Goal: Information Seeking & Learning: Learn about a topic

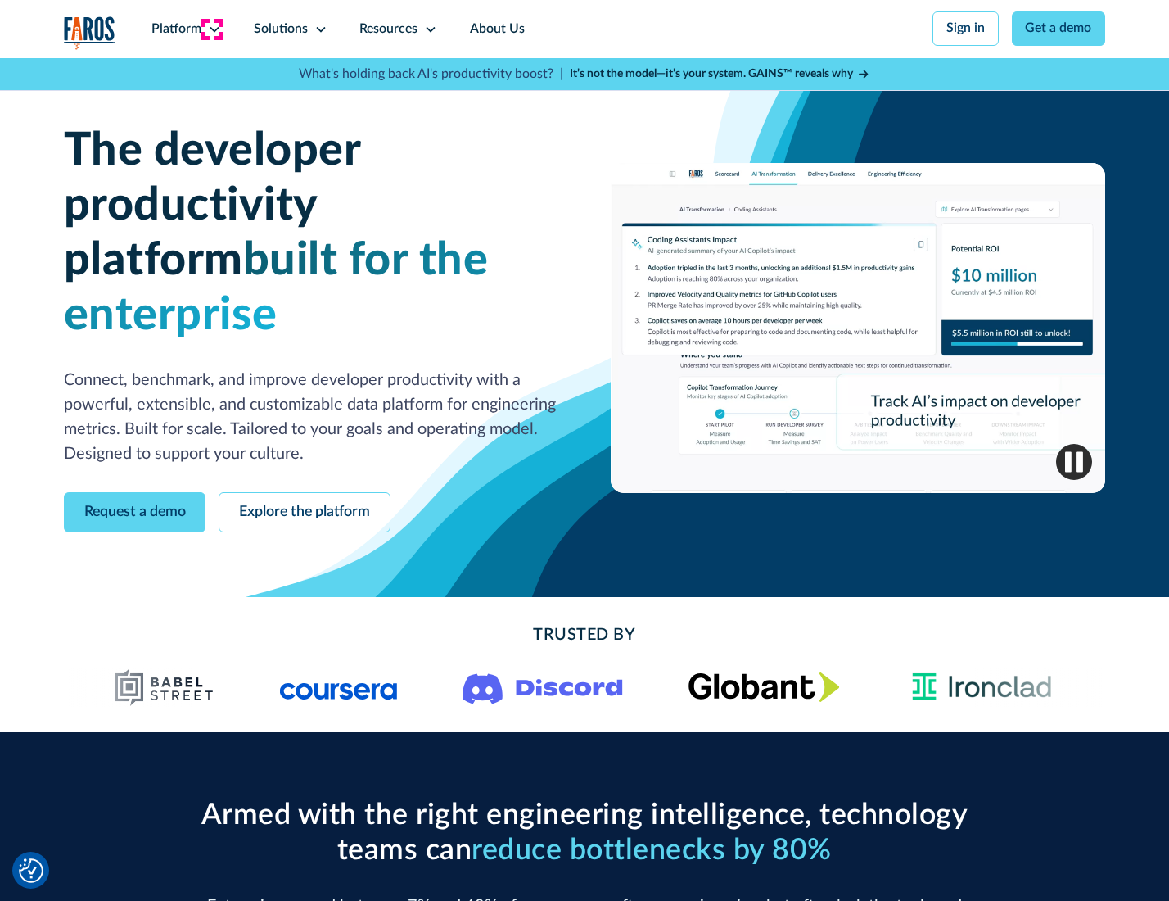
click at [212, 29] on icon at bounding box center [214, 29] width 13 height 13
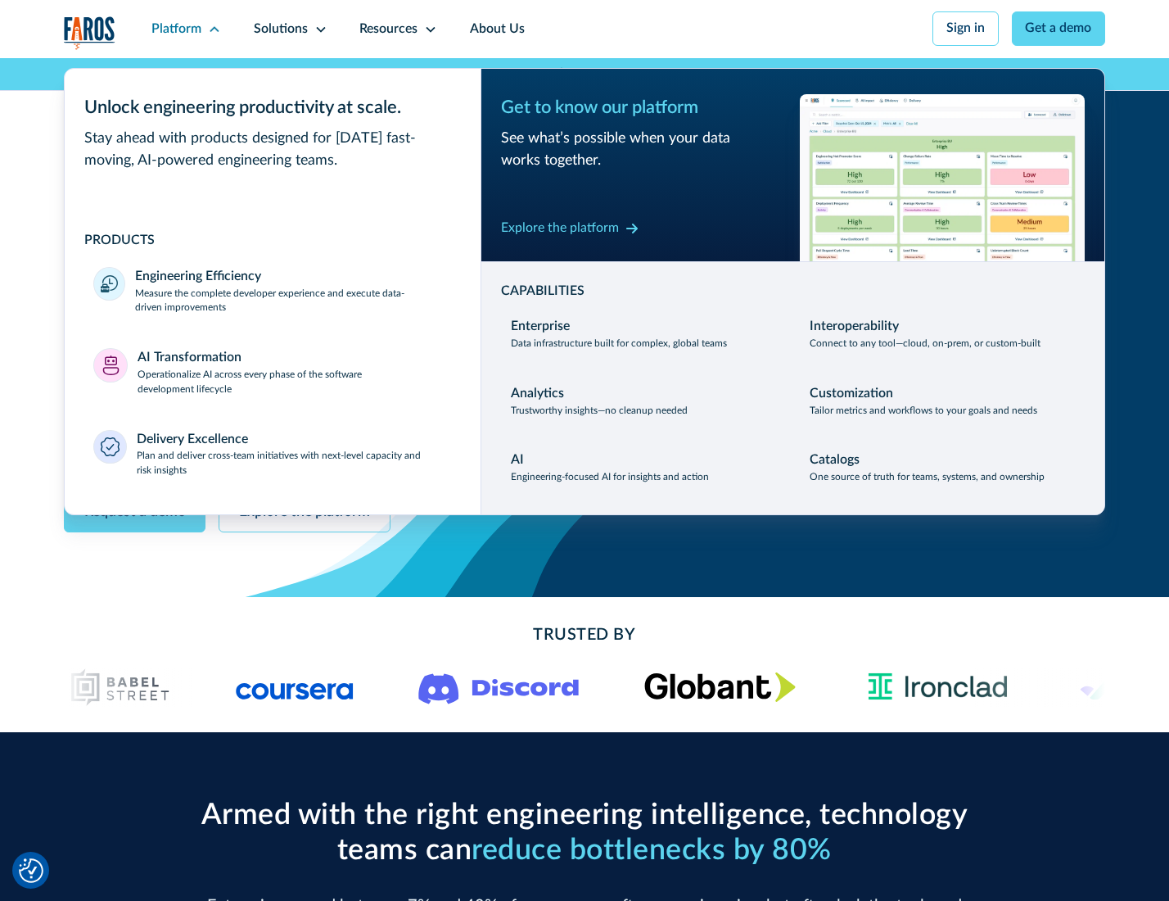
click at [292, 303] on p "Measure the complete developer experience and execute data-driven improvements" at bounding box center [293, 301] width 316 height 29
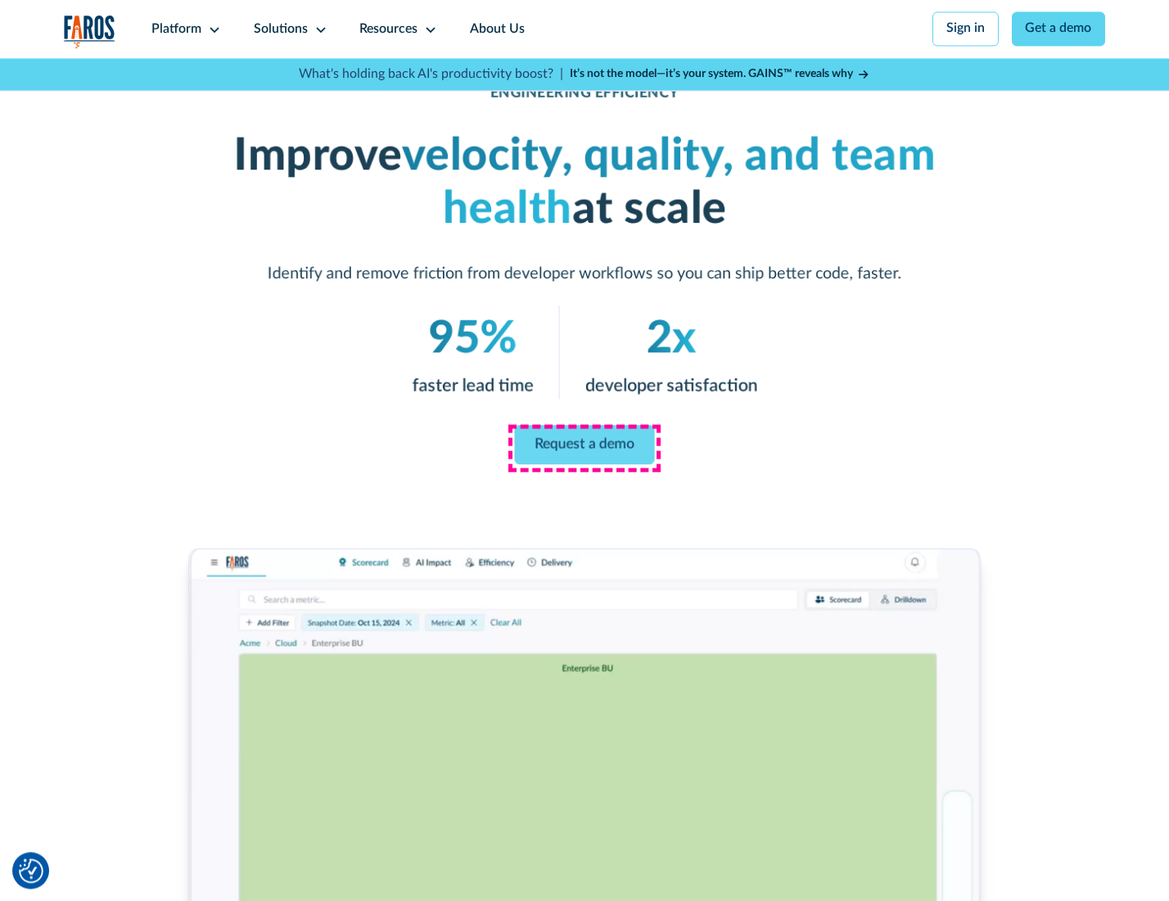
click at [584, 446] on link "Request a demo" at bounding box center [585, 444] width 140 height 39
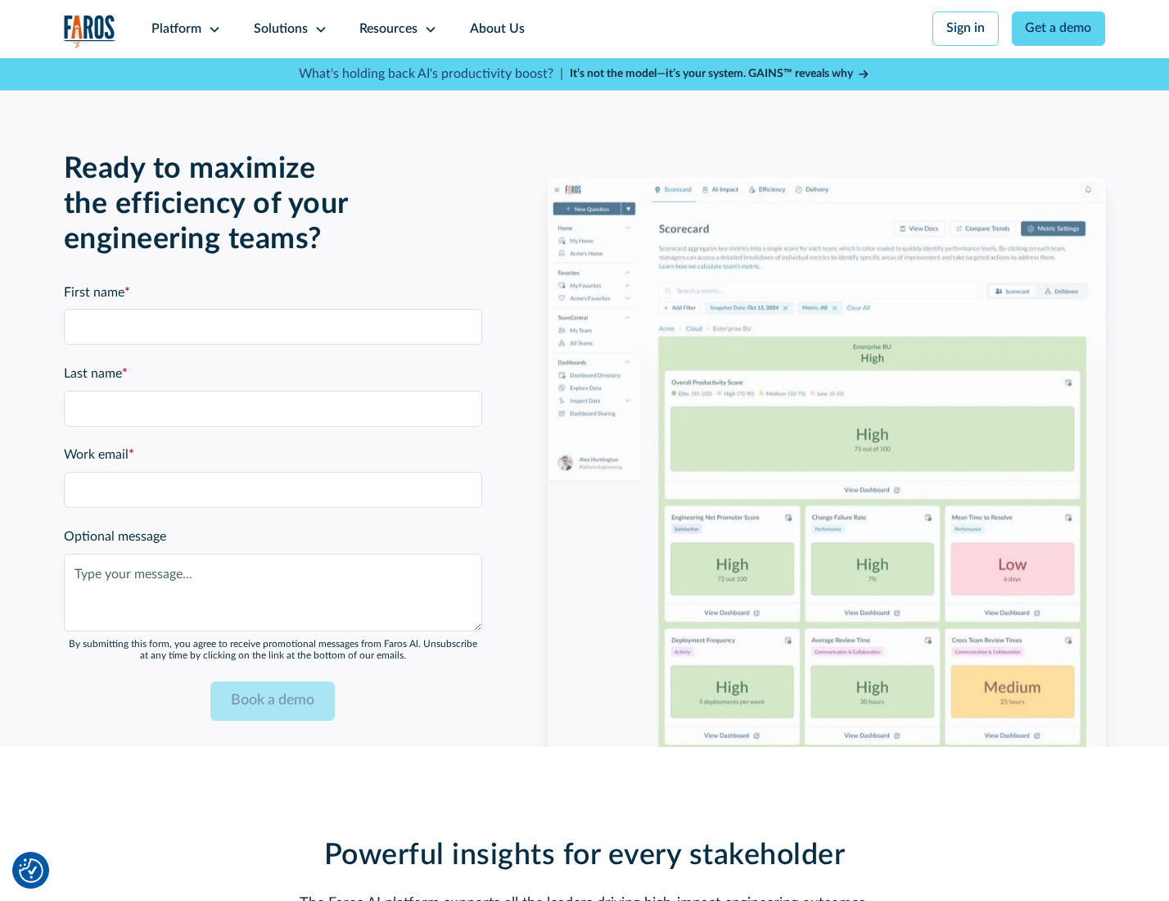
scroll to position [3565, 0]
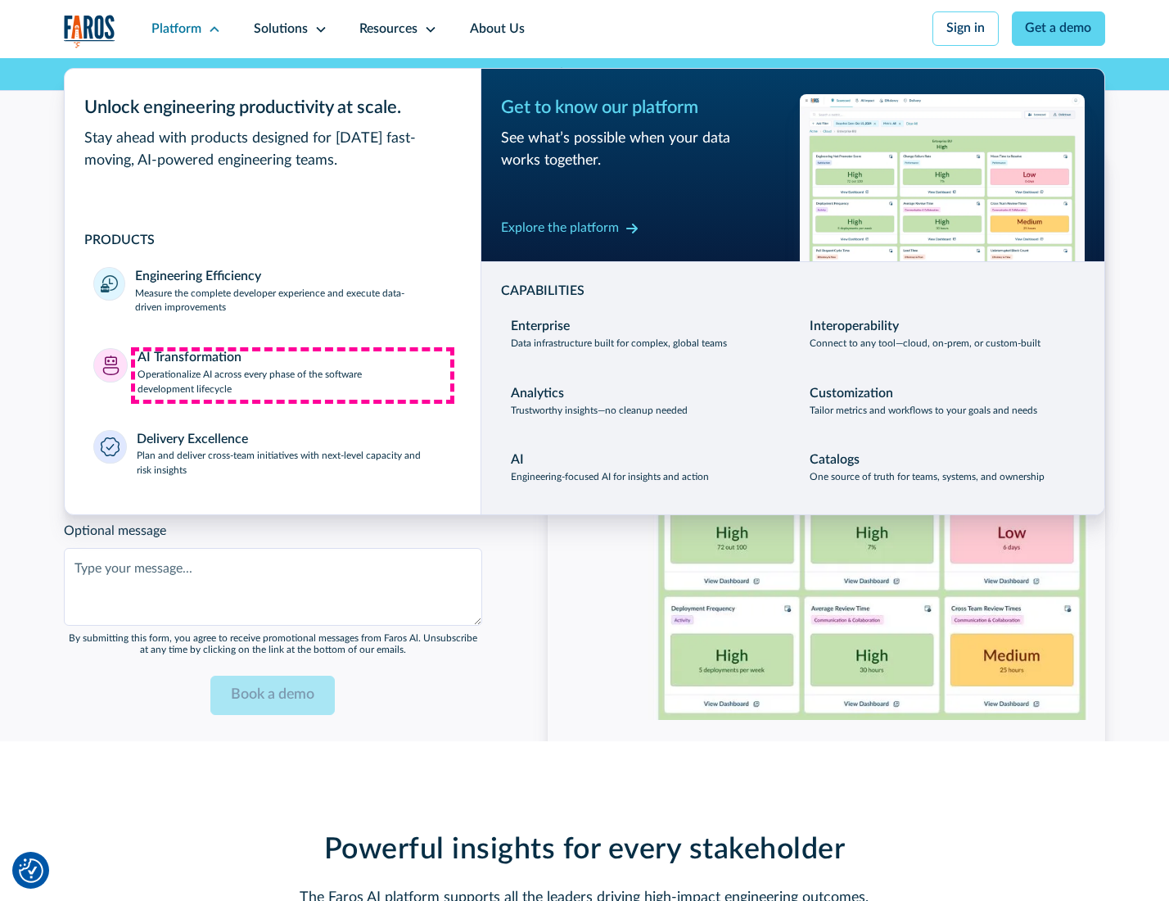
click at [292, 375] on p "Operationalize AI across every phase of the software development lifecycle" at bounding box center [295, 382] width 314 height 29
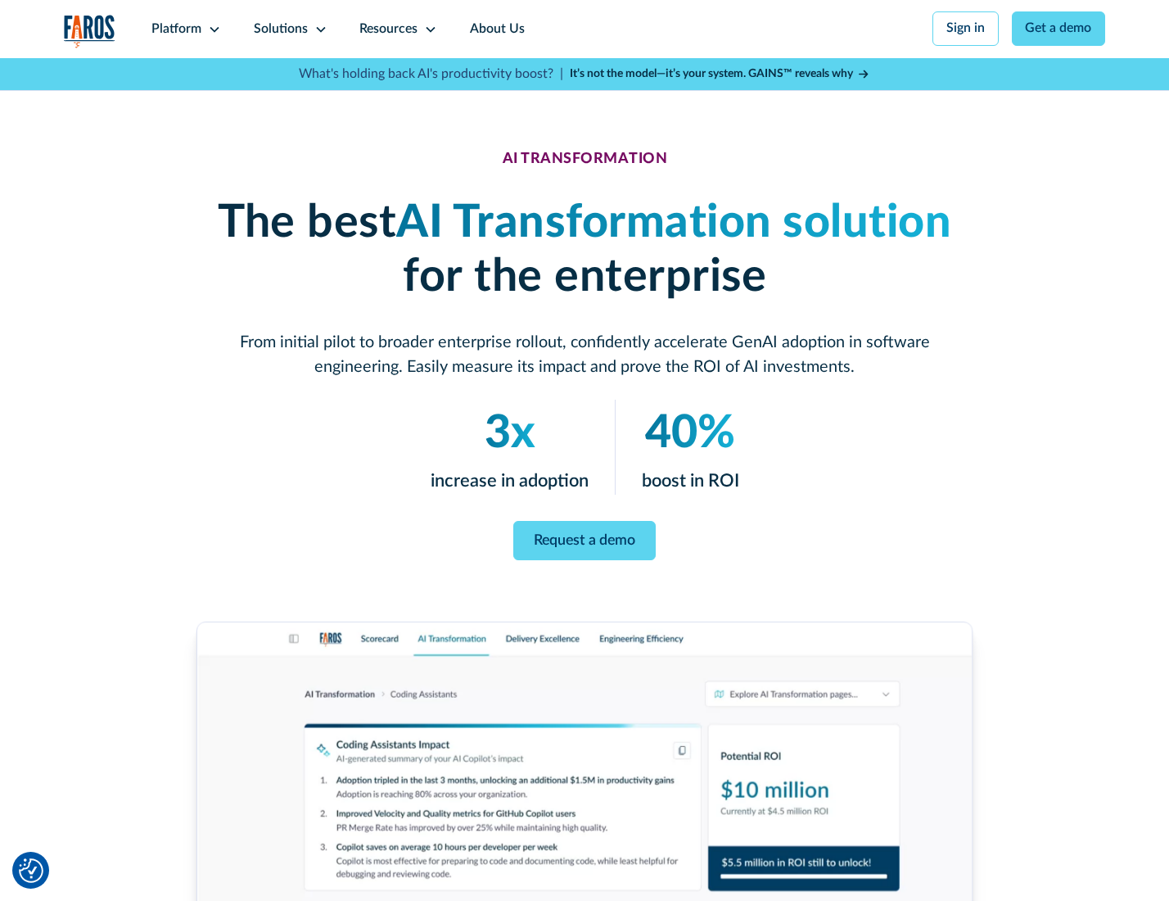
scroll to position [93, 0]
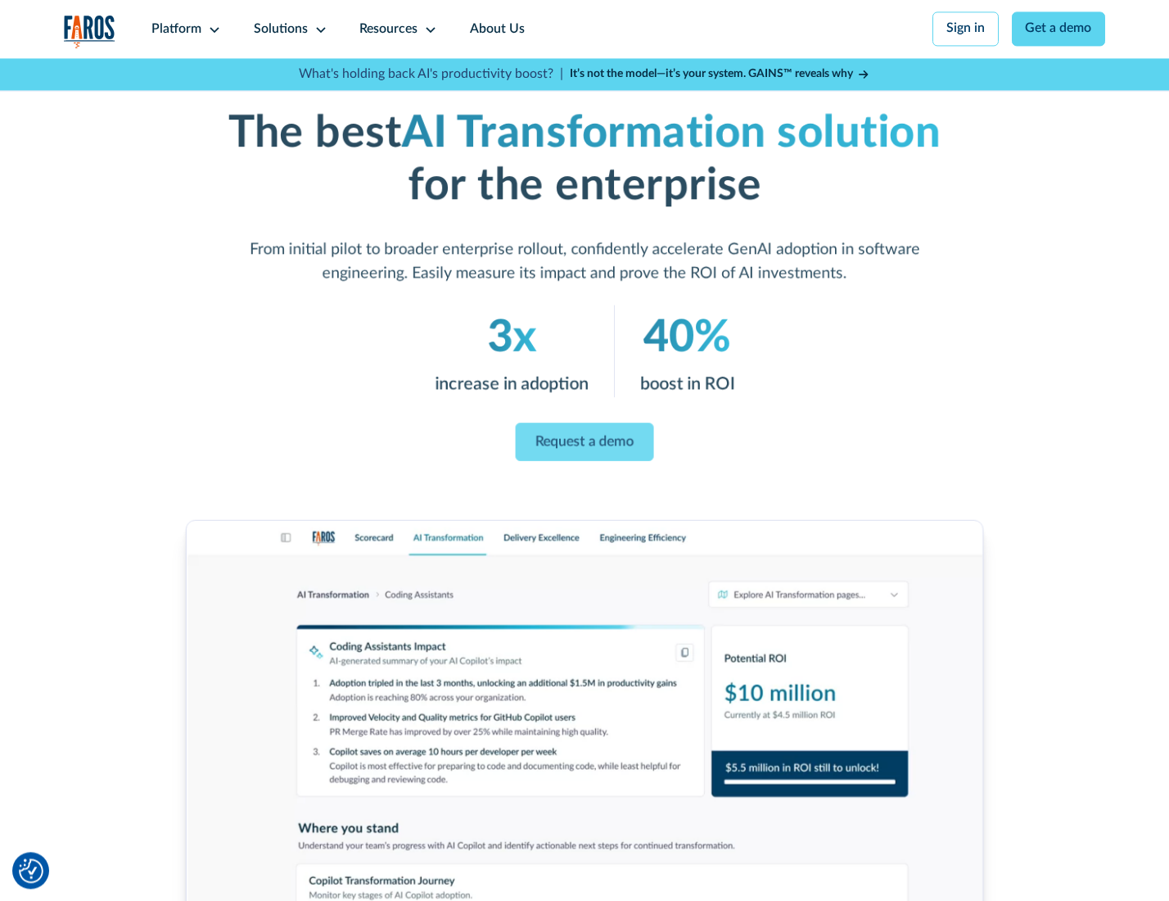
click at [584, 445] on link "Request a demo" at bounding box center [585, 442] width 138 height 38
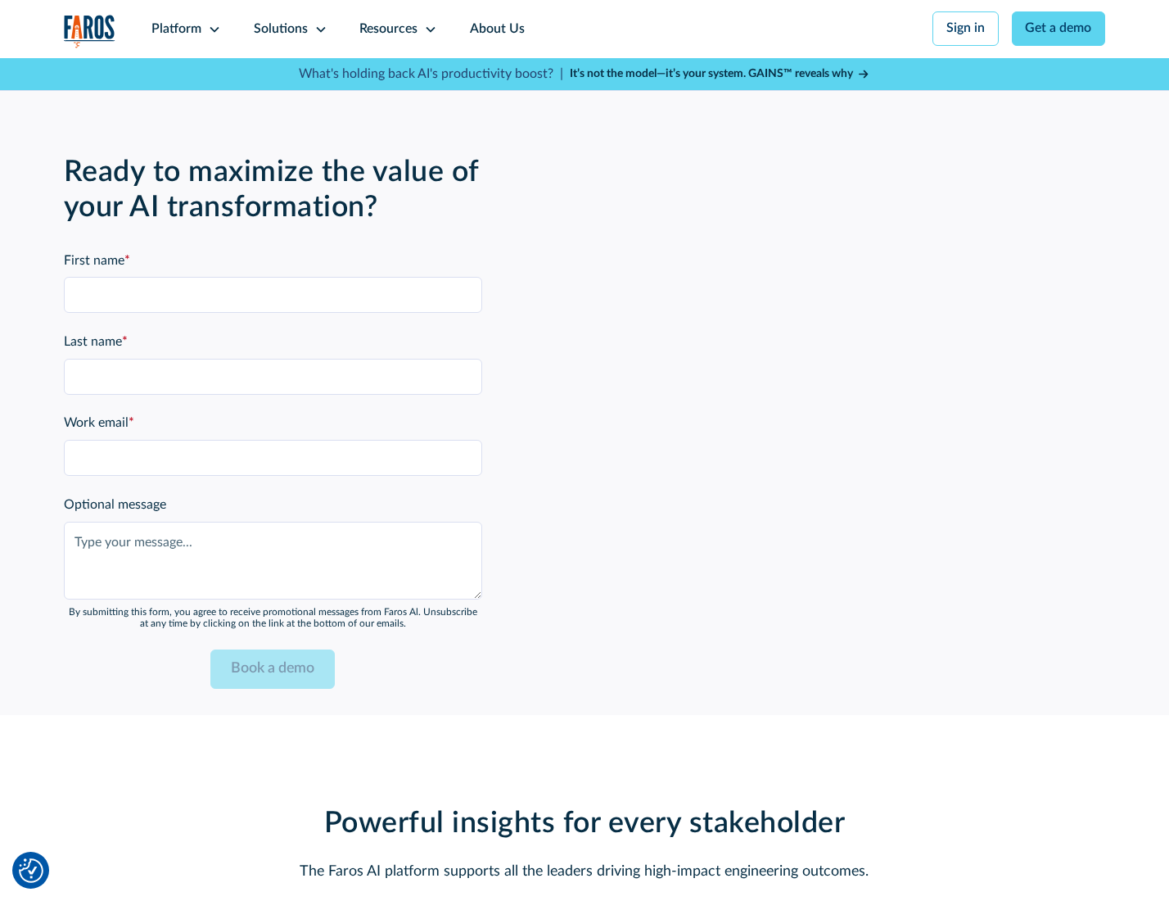
scroll to position [3959, 0]
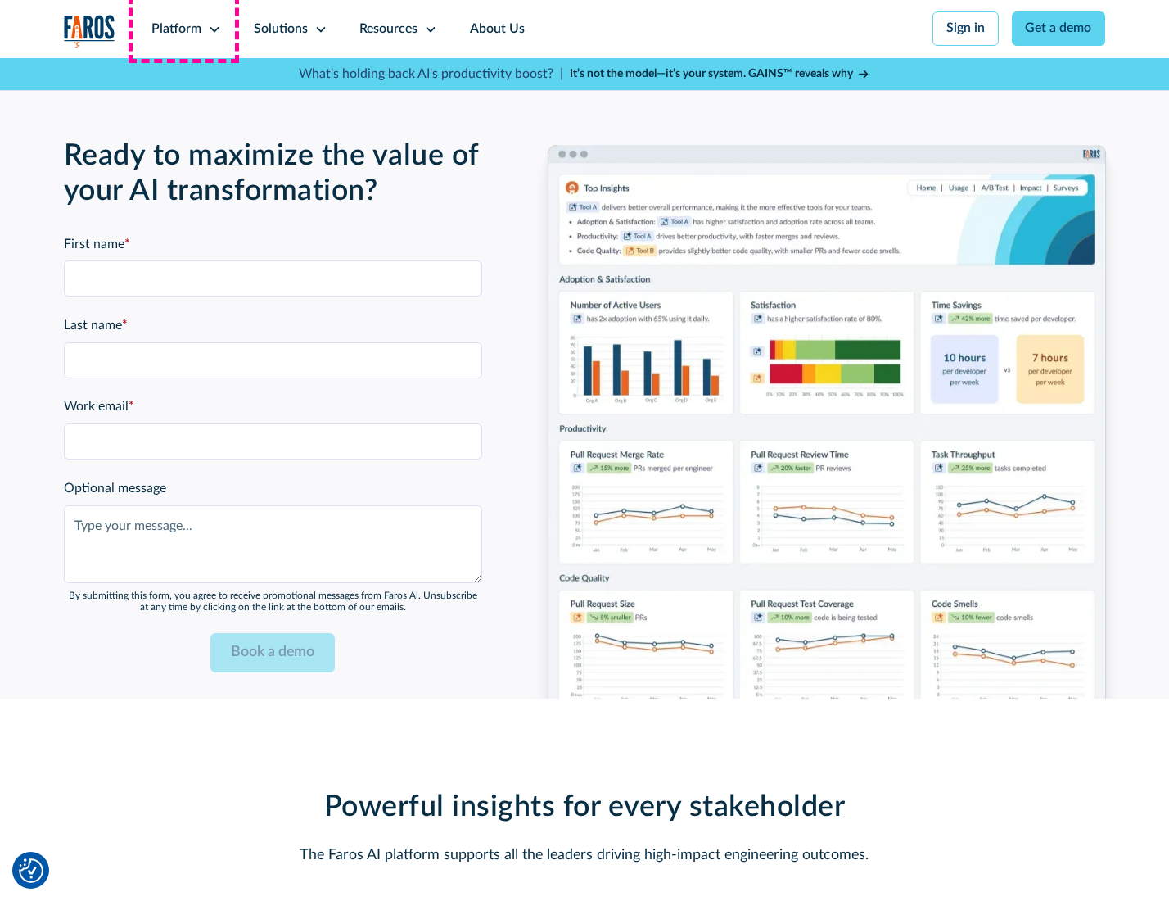
click at [183, 29] on div "Platform" at bounding box center [177, 30] width 50 height 20
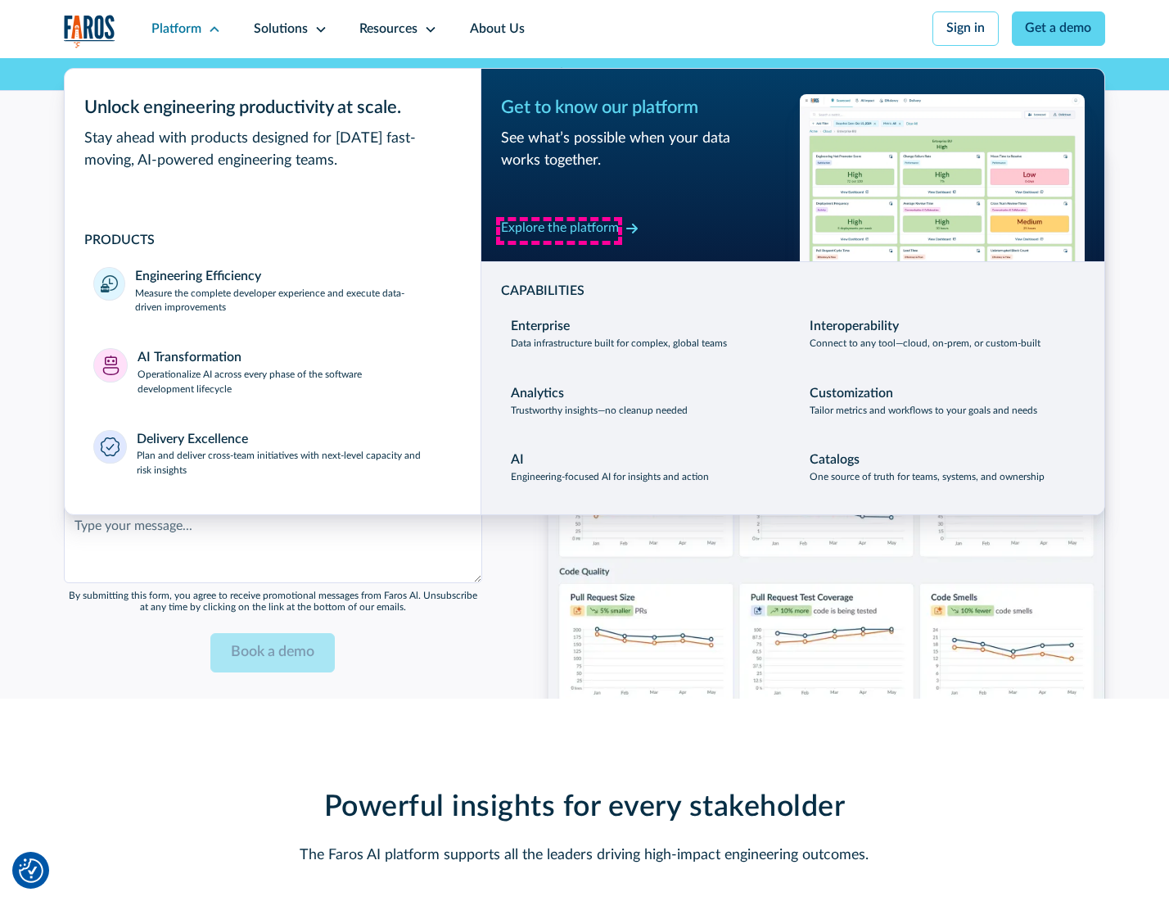
click at [559, 230] on div "Explore the platform" at bounding box center [560, 229] width 118 height 20
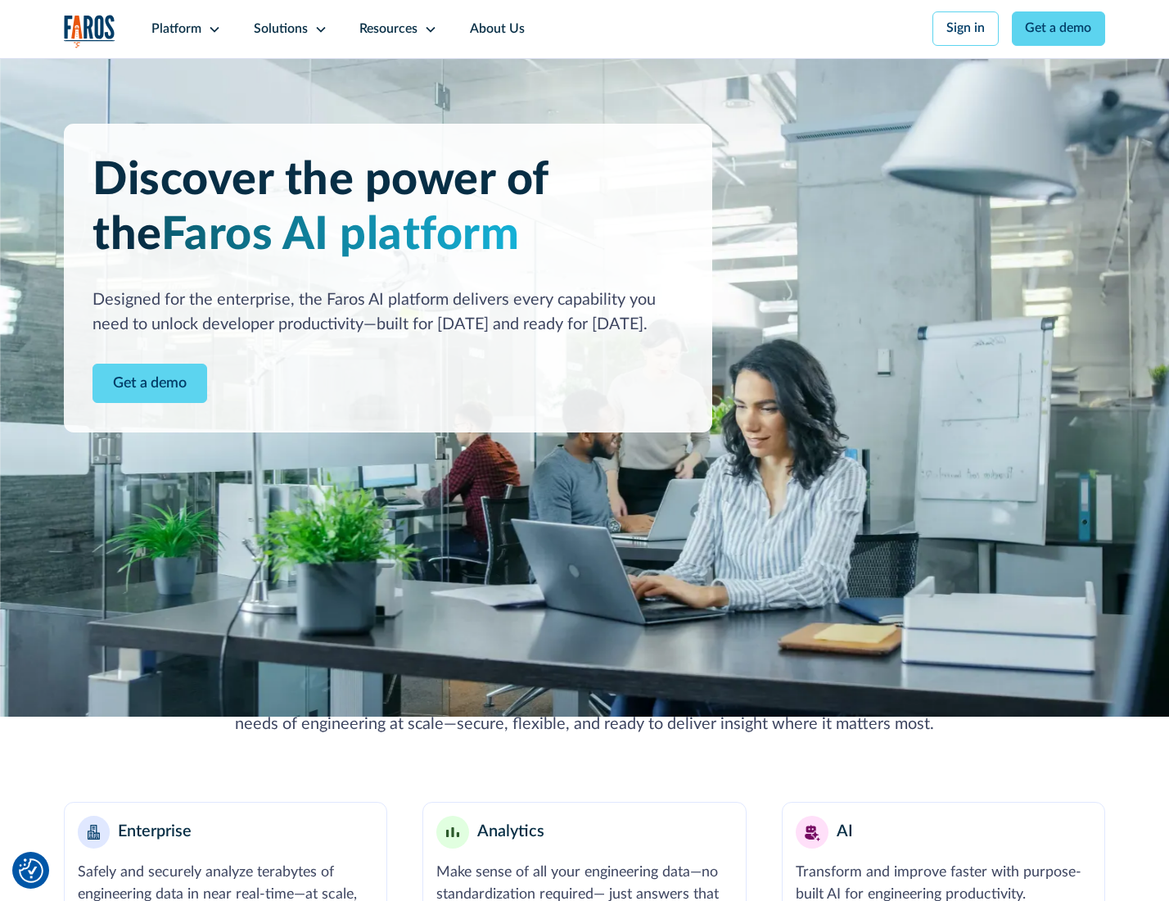
click at [148, 385] on link "Get a demo" at bounding box center [150, 384] width 115 height 40
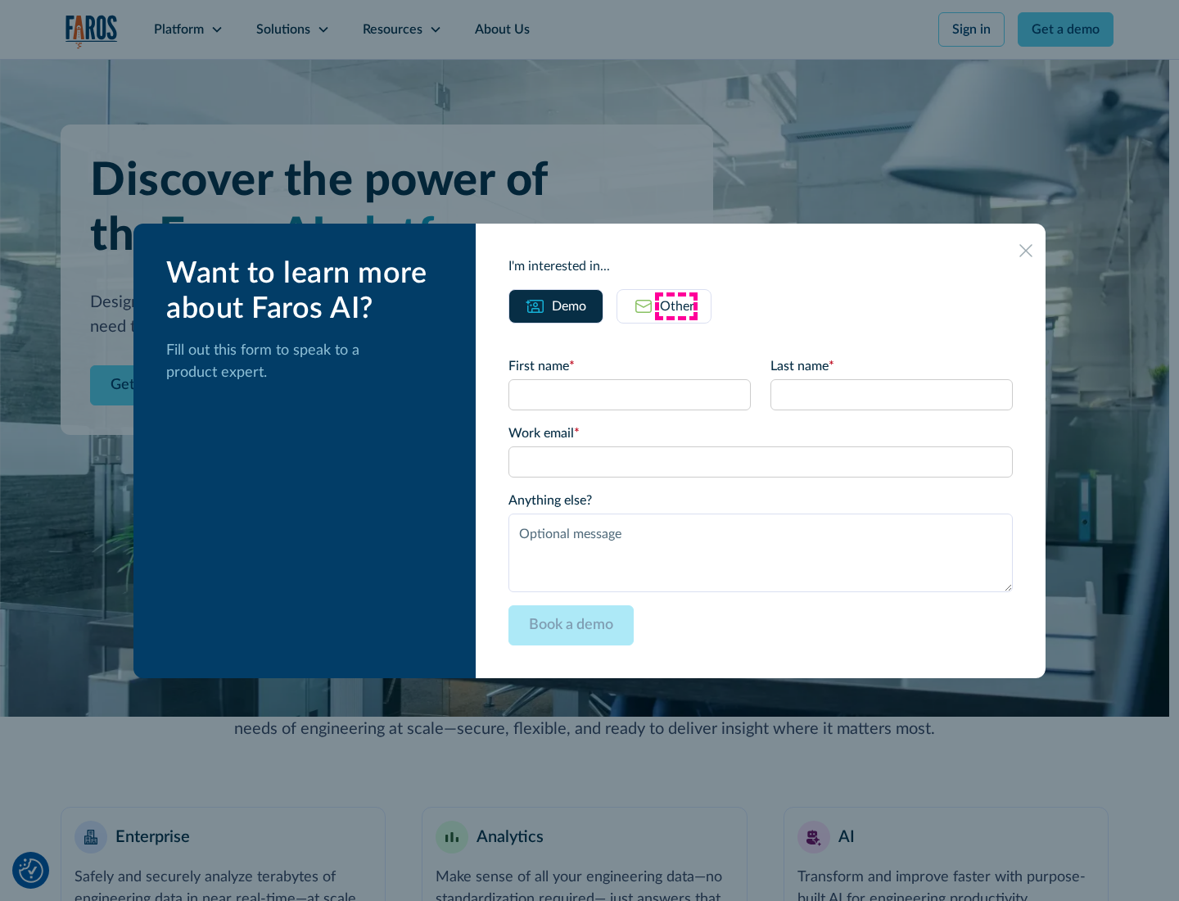
click at [676, 305] on div "Other" at bounding box center [677, 306] width 34 height 20
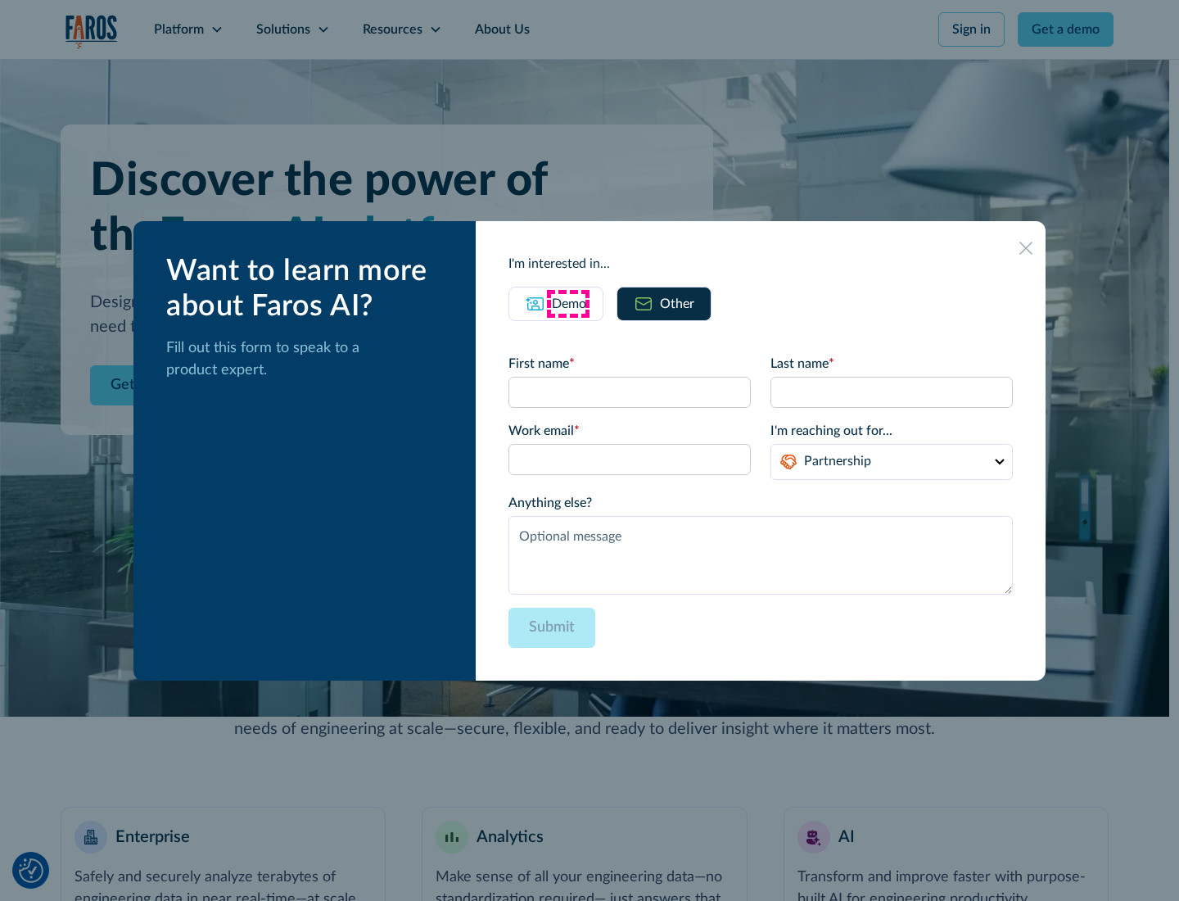
click at [568, 303] on div "Demo" at bounding box center [569, 304] width 34 height 20
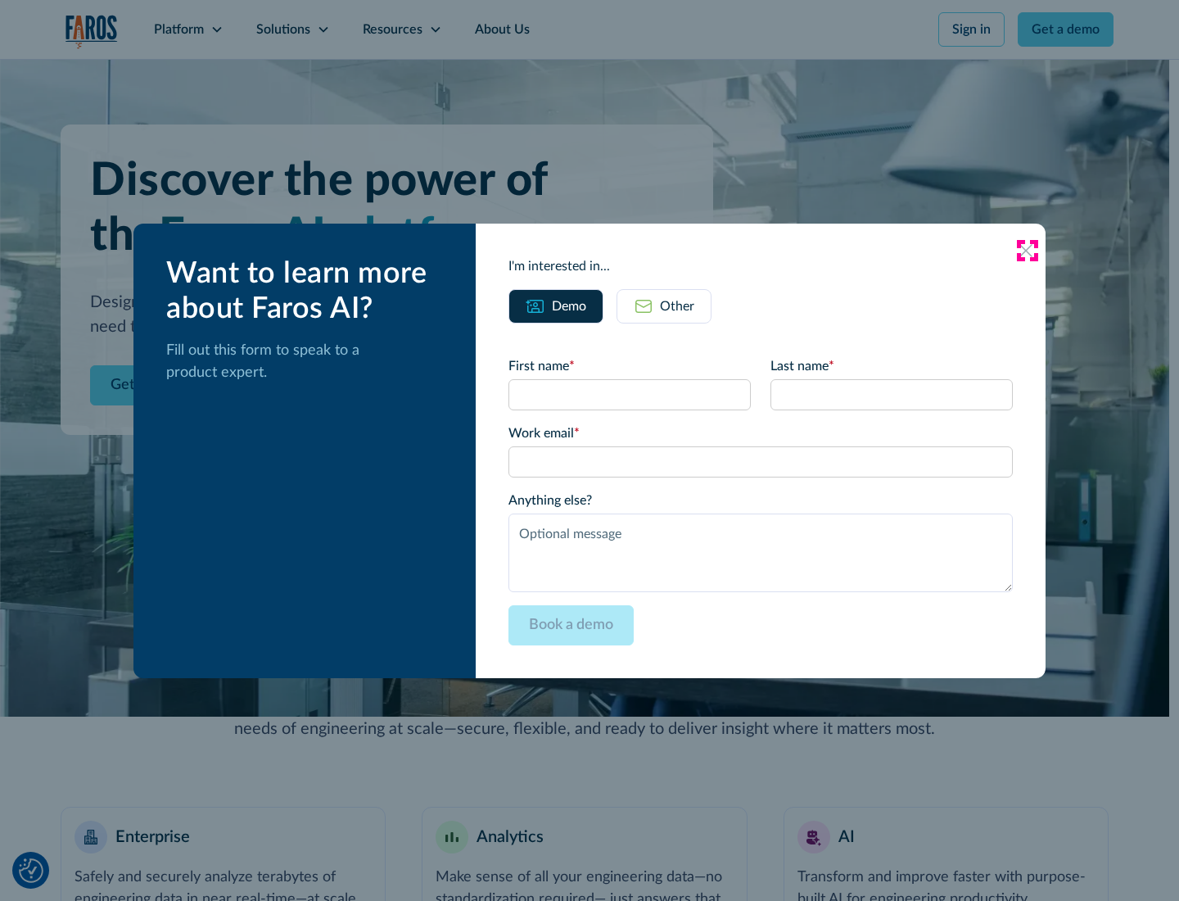
click at [1027, 250] on icon at bounding box center [1026, 250] width 13 height 13
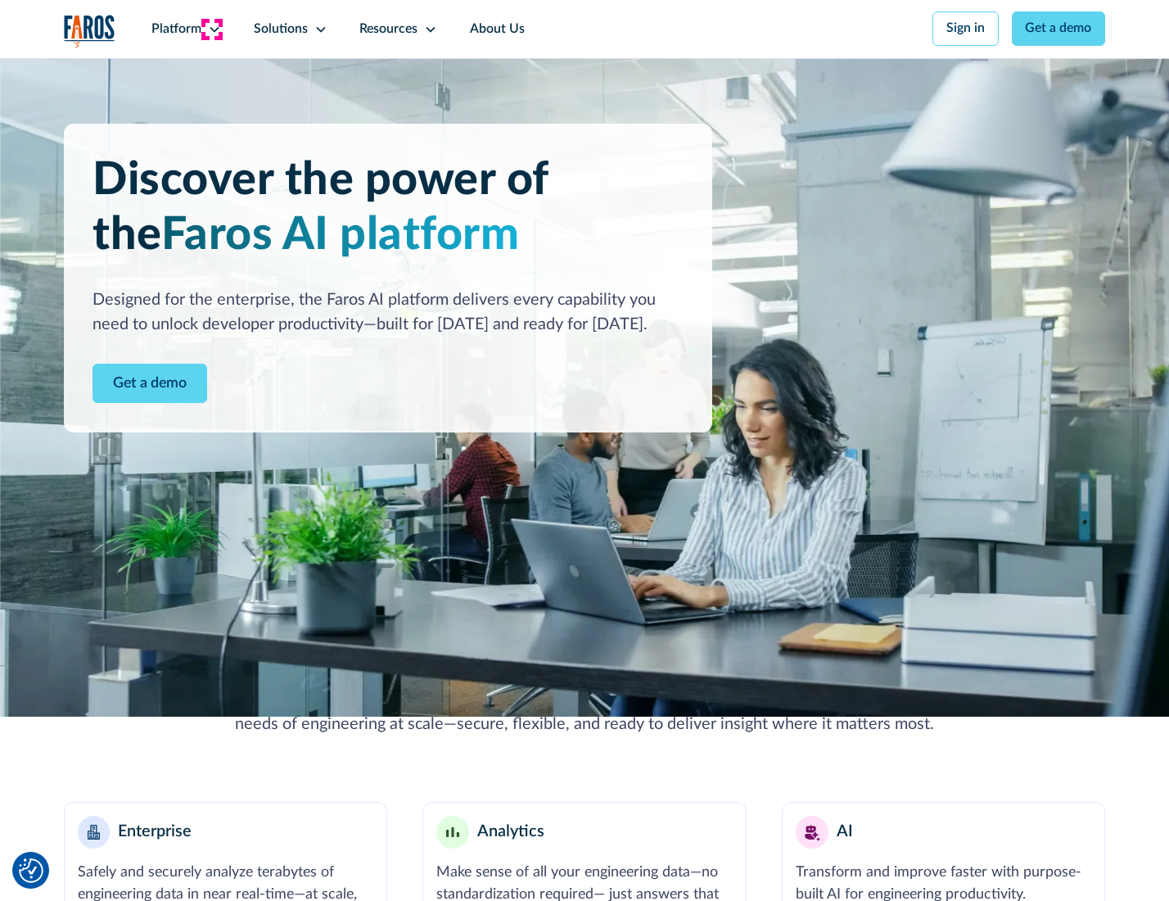
click at [212, 29] on icon at bounding box center [214, 29] width 13 height 13
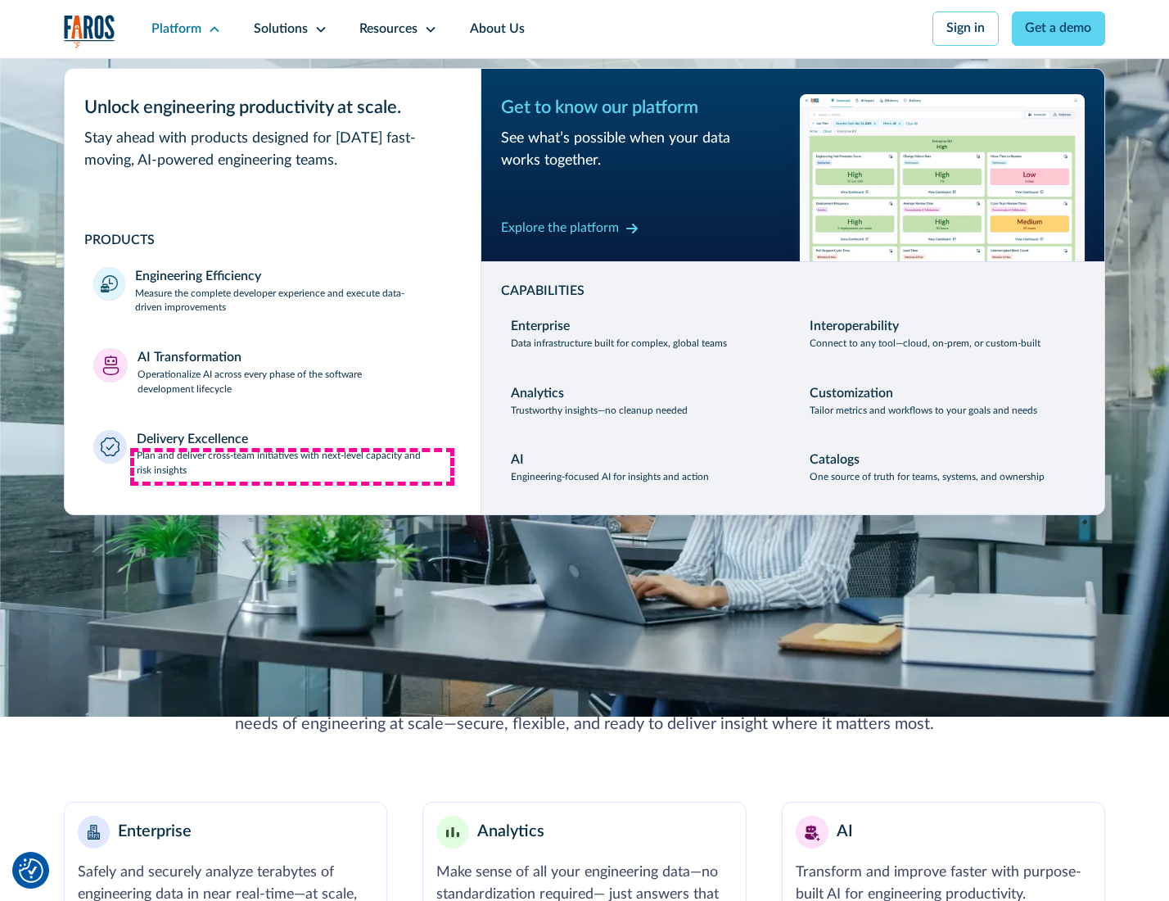
click at [292, 467] on p "Plan and deliver cross-team initiatives with next-level capacity and risk insig…" at bounding box center [294, 463] width 315 height 29
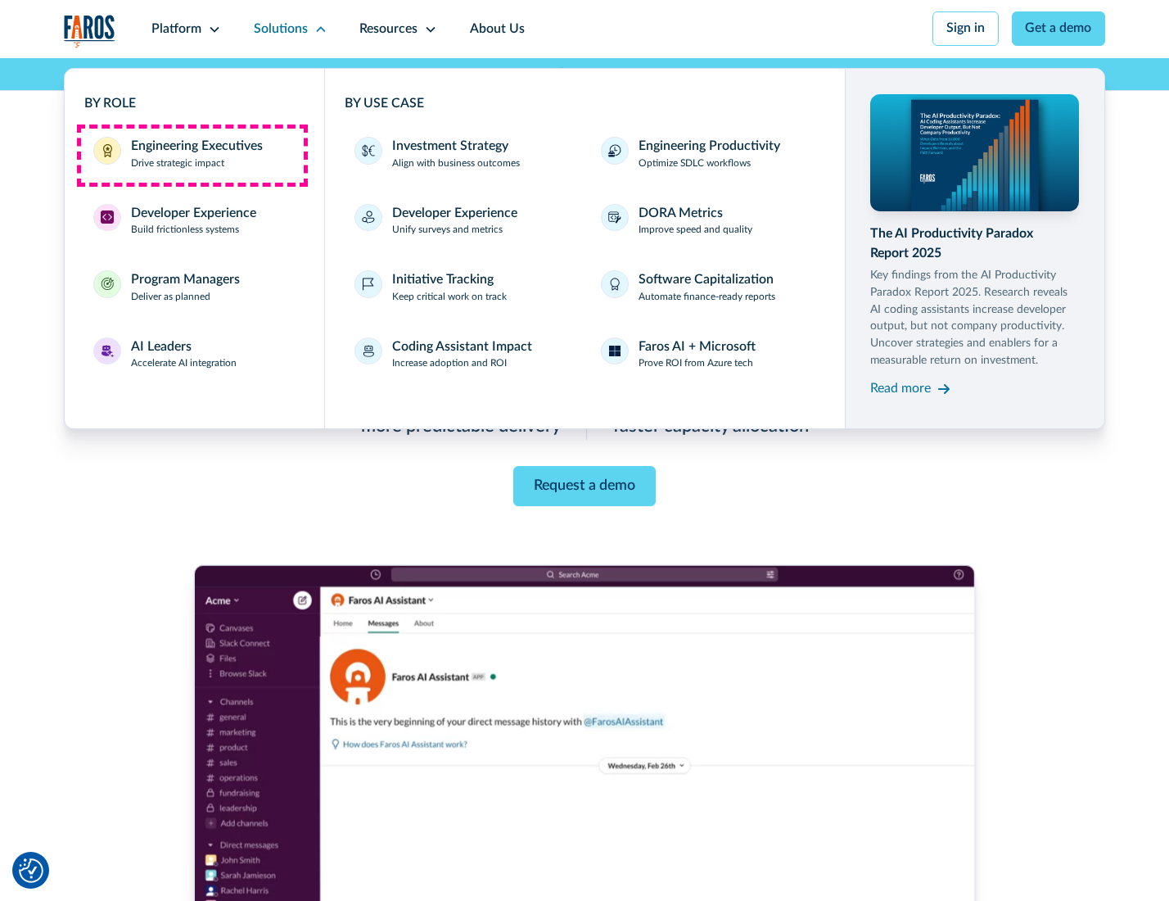
click at [192, 155] on div "Engineering Executives" at bounding box center [197, 147] width 132 height 20
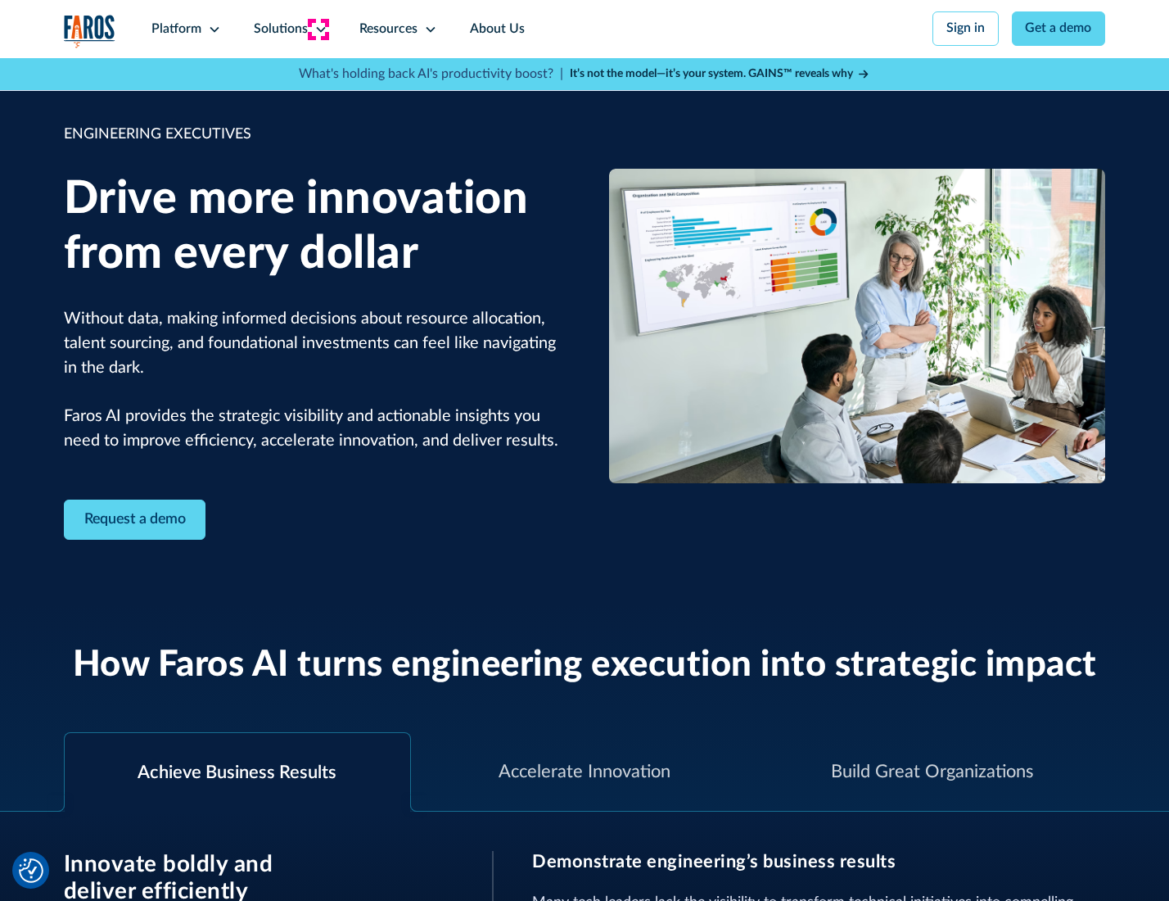
click at [318, 29] on icon at bounding box center [320, 29] width 13 height 13
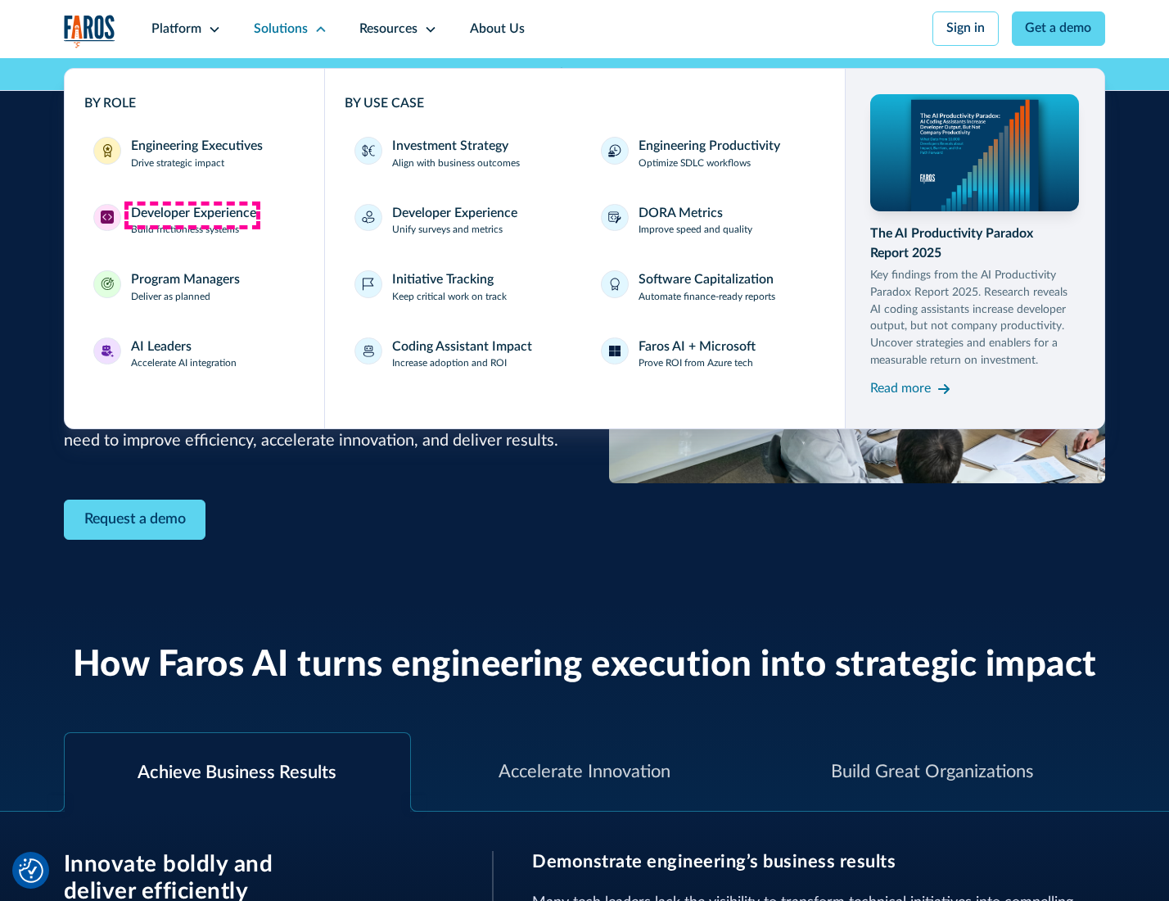
click at [192, 215] on div "Developer Experience" at bounding box center [193, 214] width 125 height 20
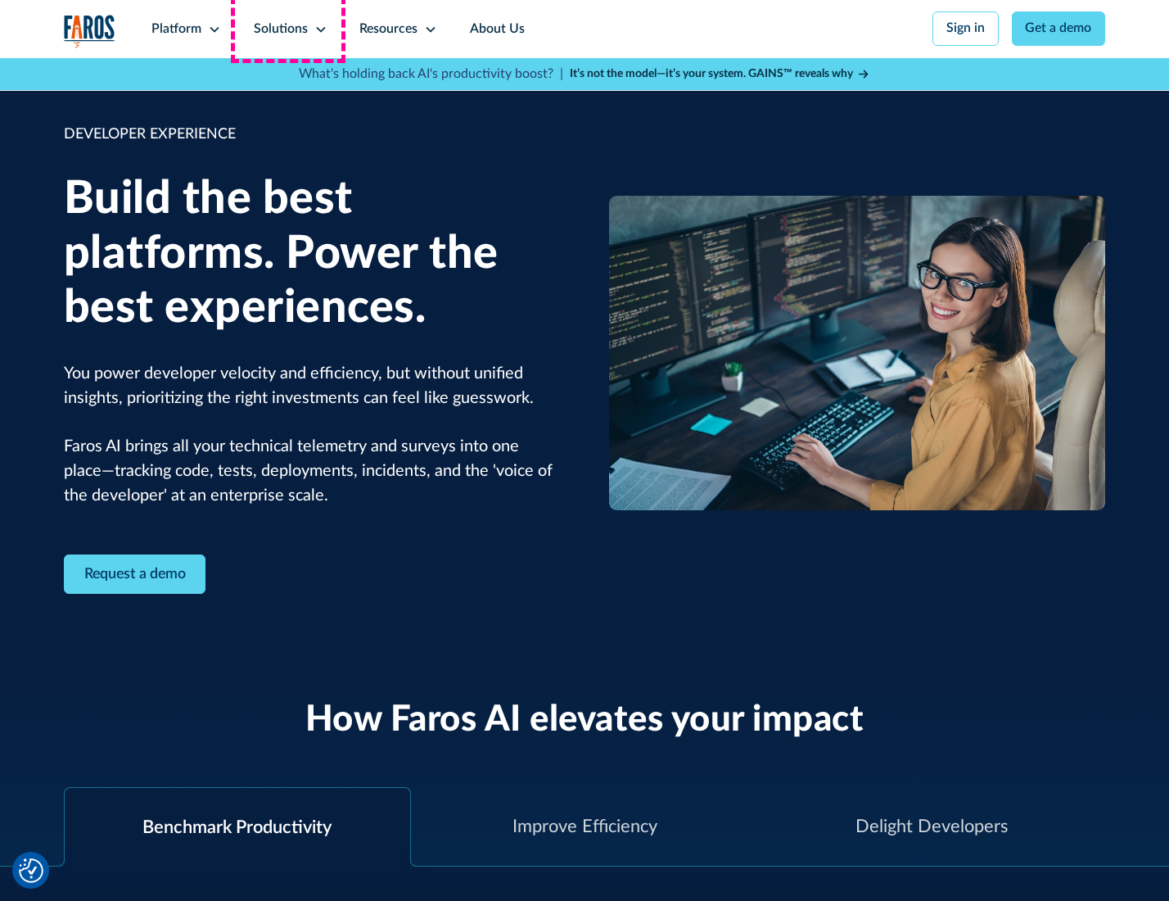
click at [288, 29] on div "Solutions" at bounding box center [281, 30] width 54 height 20
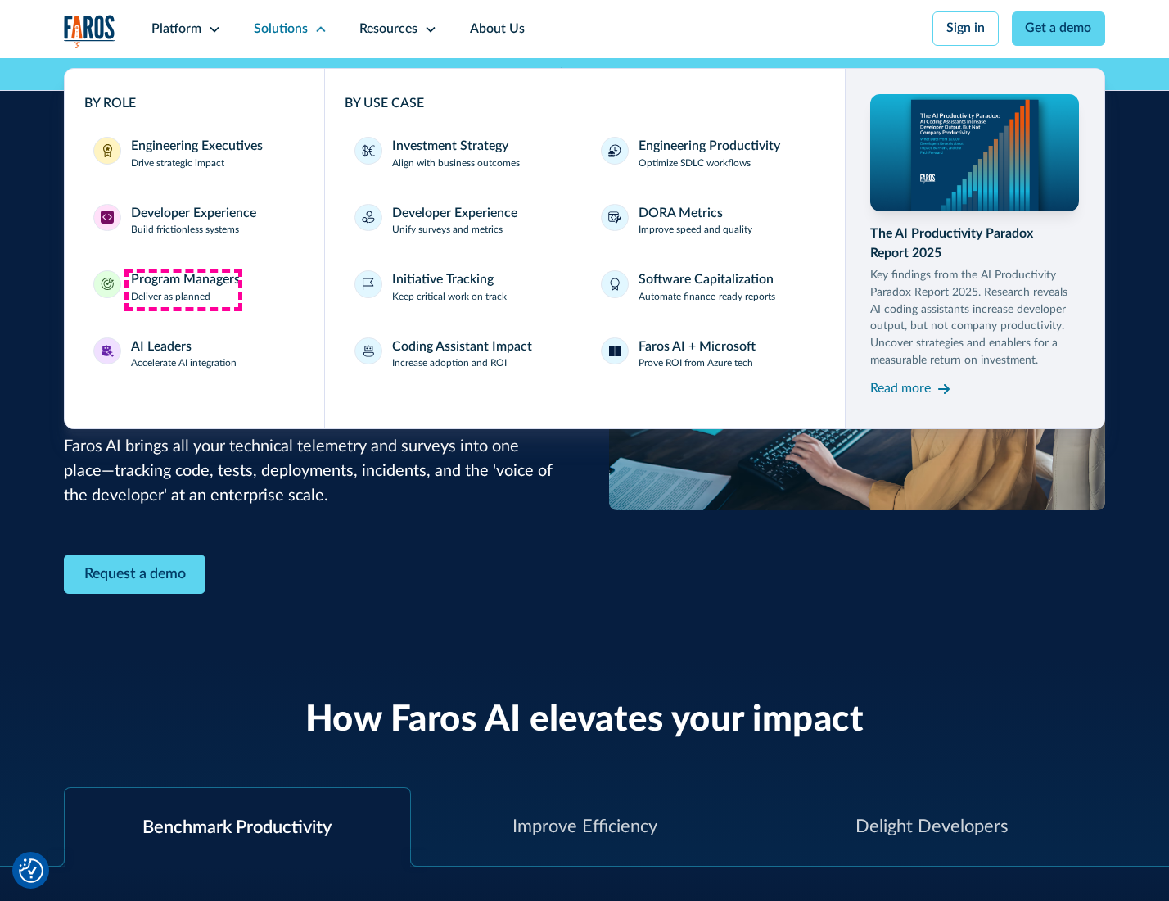
click at [183, 289] on div "Program Managers" at bounding box center [185, 280] width 109 height 20
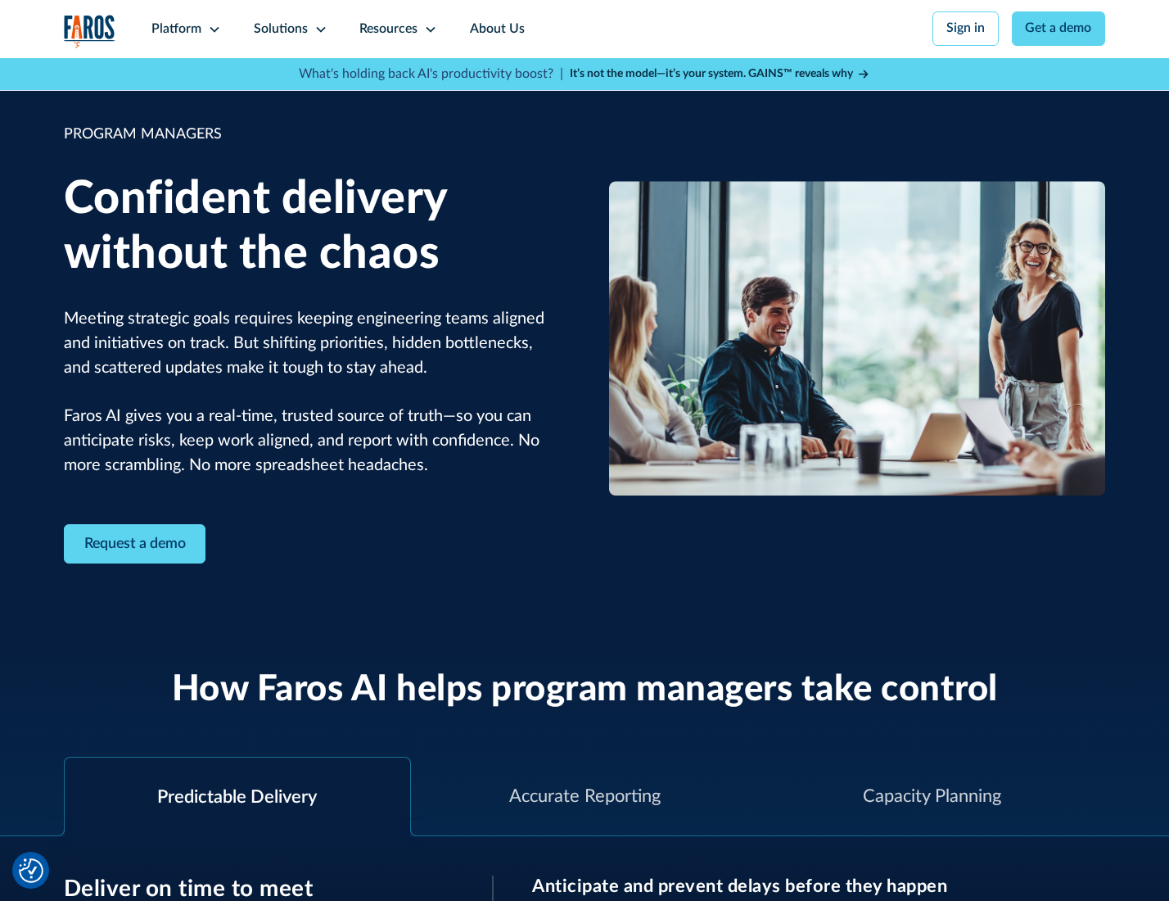
click at [318, 29] on icon at bounding box center [320, 29] width 13 height 13
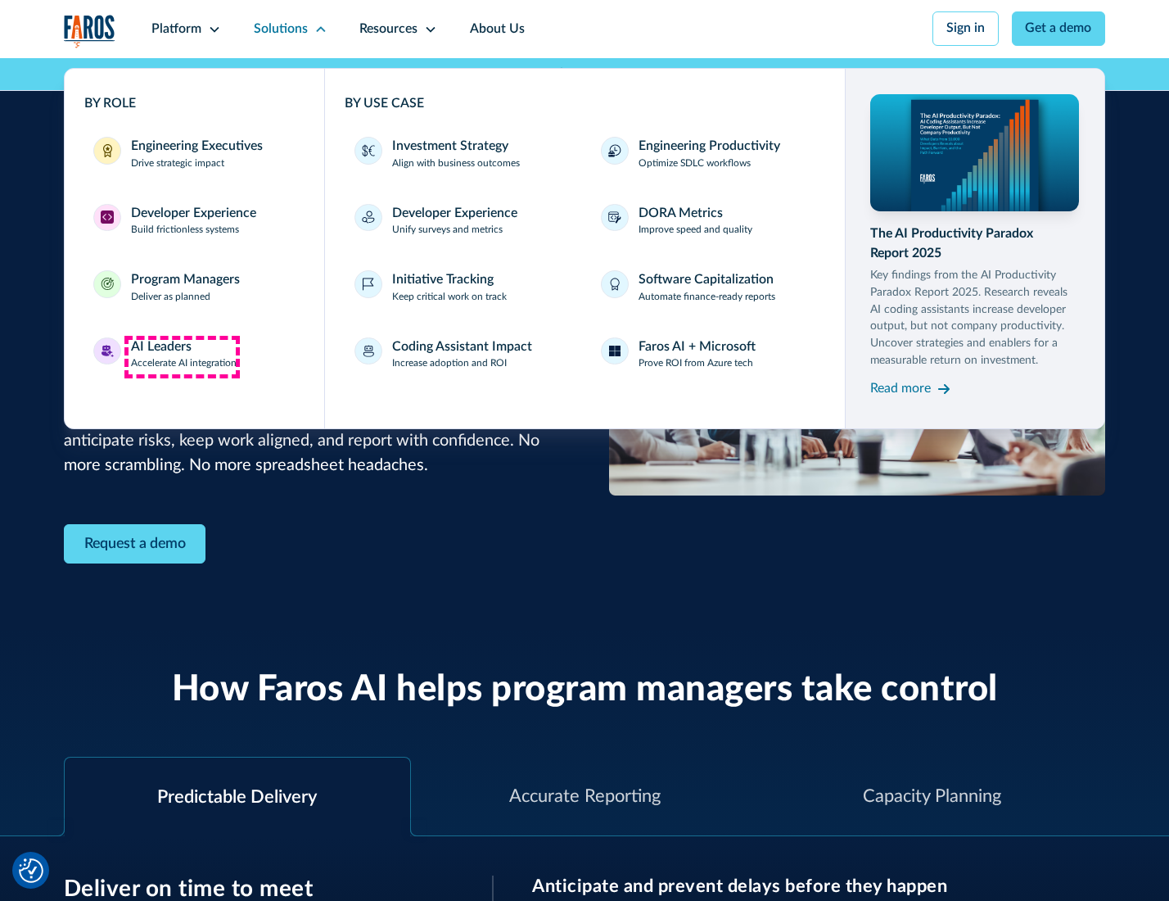
click at [182, 356] on div "AI Leaders" at bounding box center [161, 347] width 61 height 20
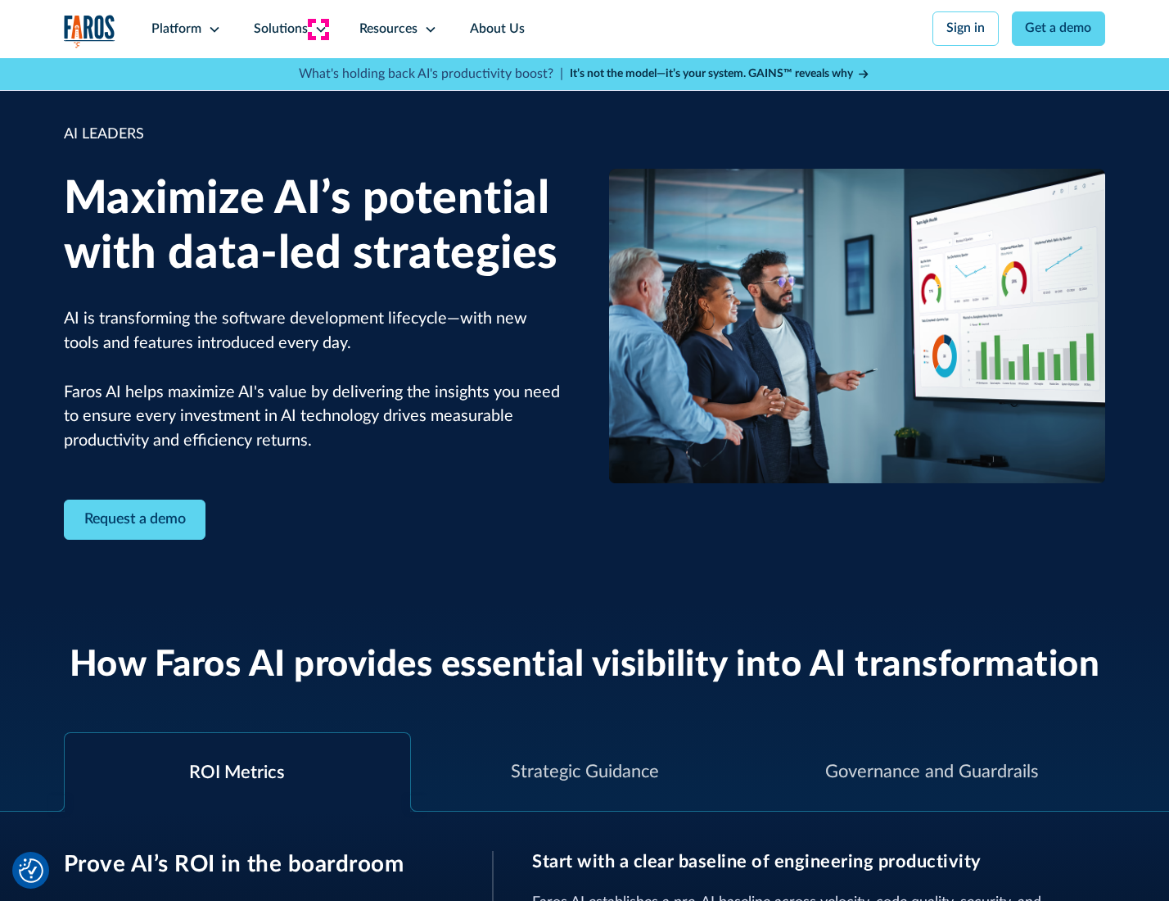
click at [318, 29] on icon at bounding box center [320, 29] width 13 height 13
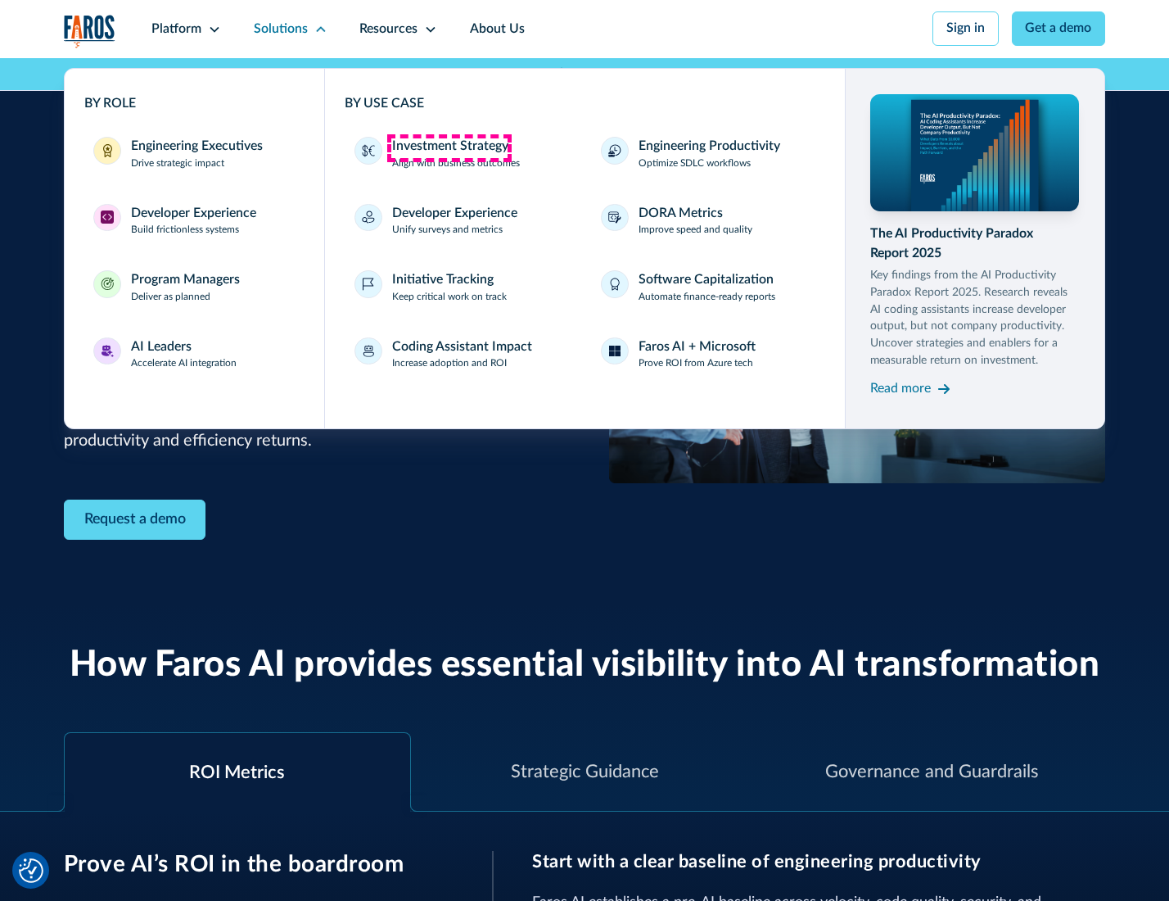
click at [449, 147] on div "Investment Strategy" at bounding box center [450, 147] width 116 height 20
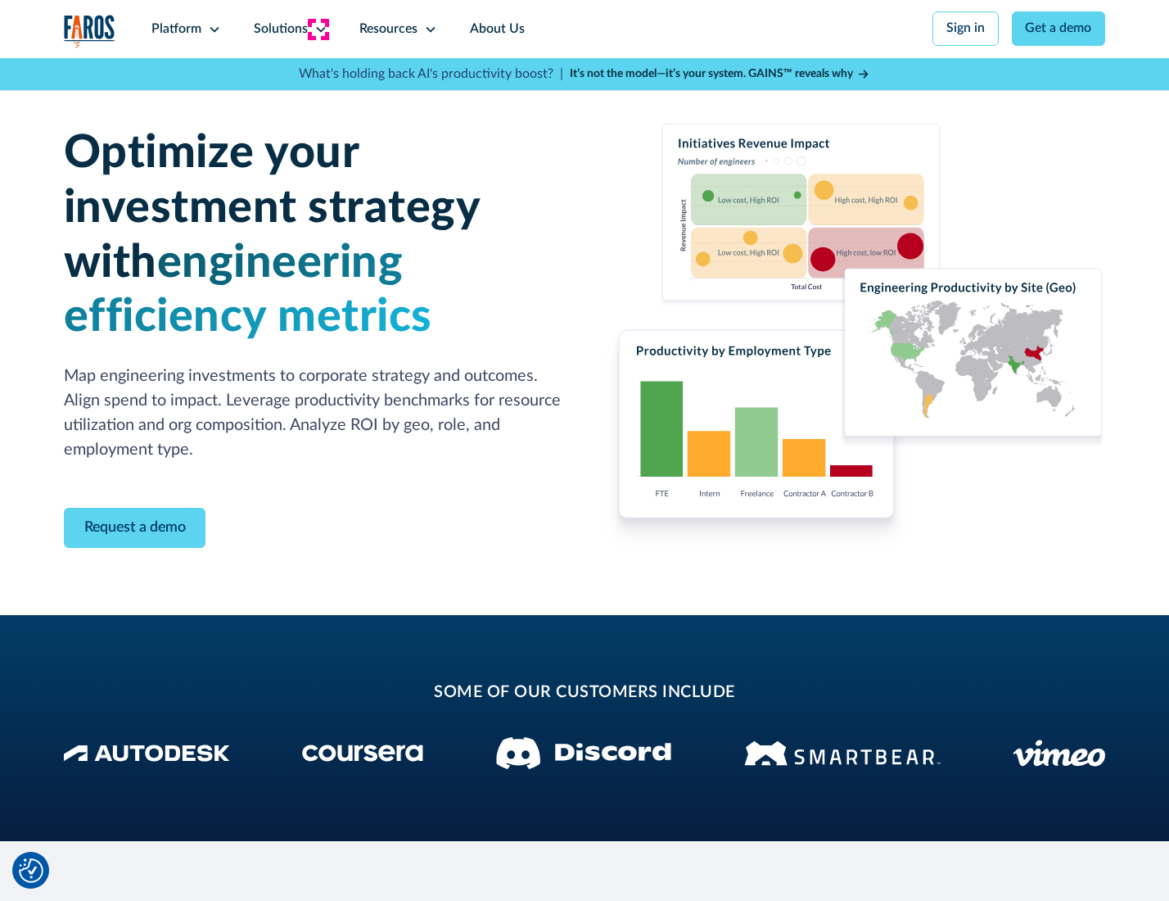
click at [318, 29] on icon at bounding box center [320, 29] width 13 height 13
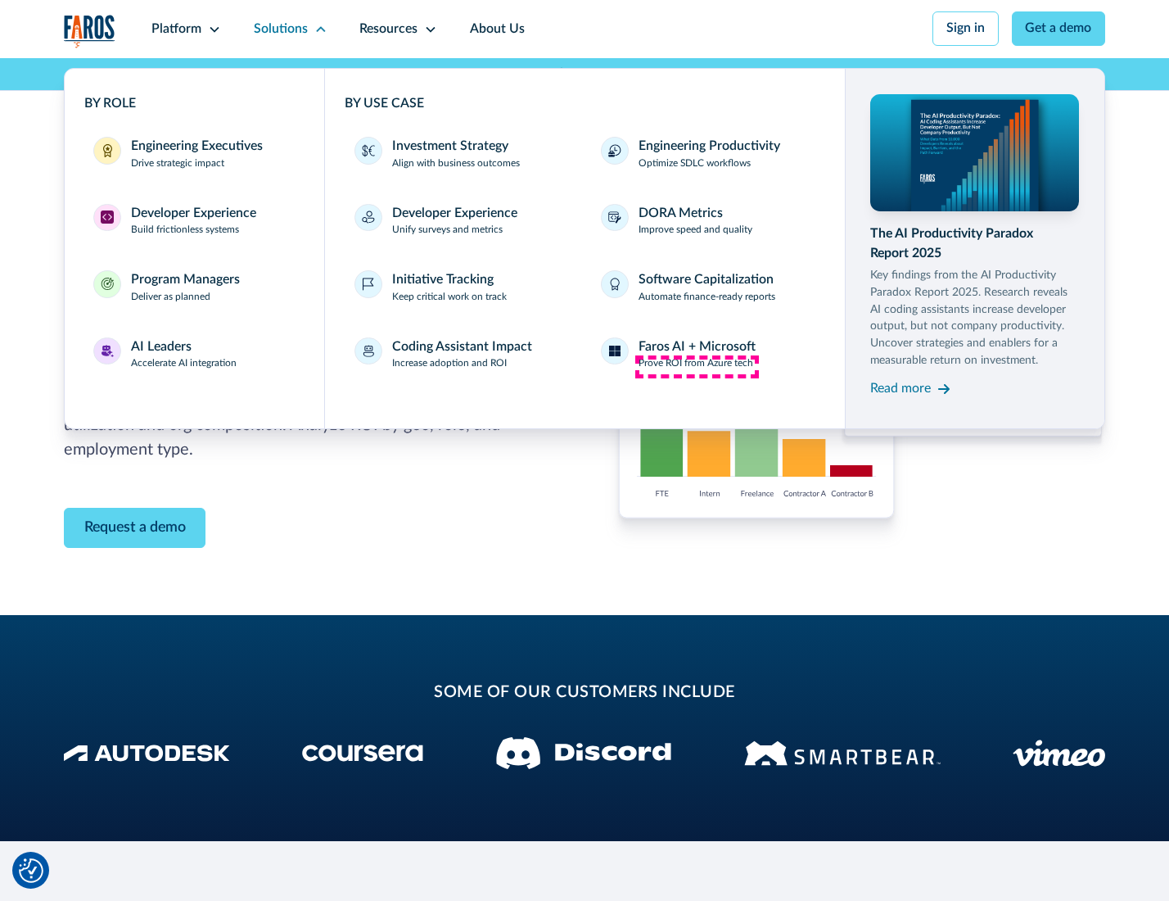
click at [697, 366] on p "Prove ROI from Azure tech" at bounding box center [696, 363] width 115 height 15
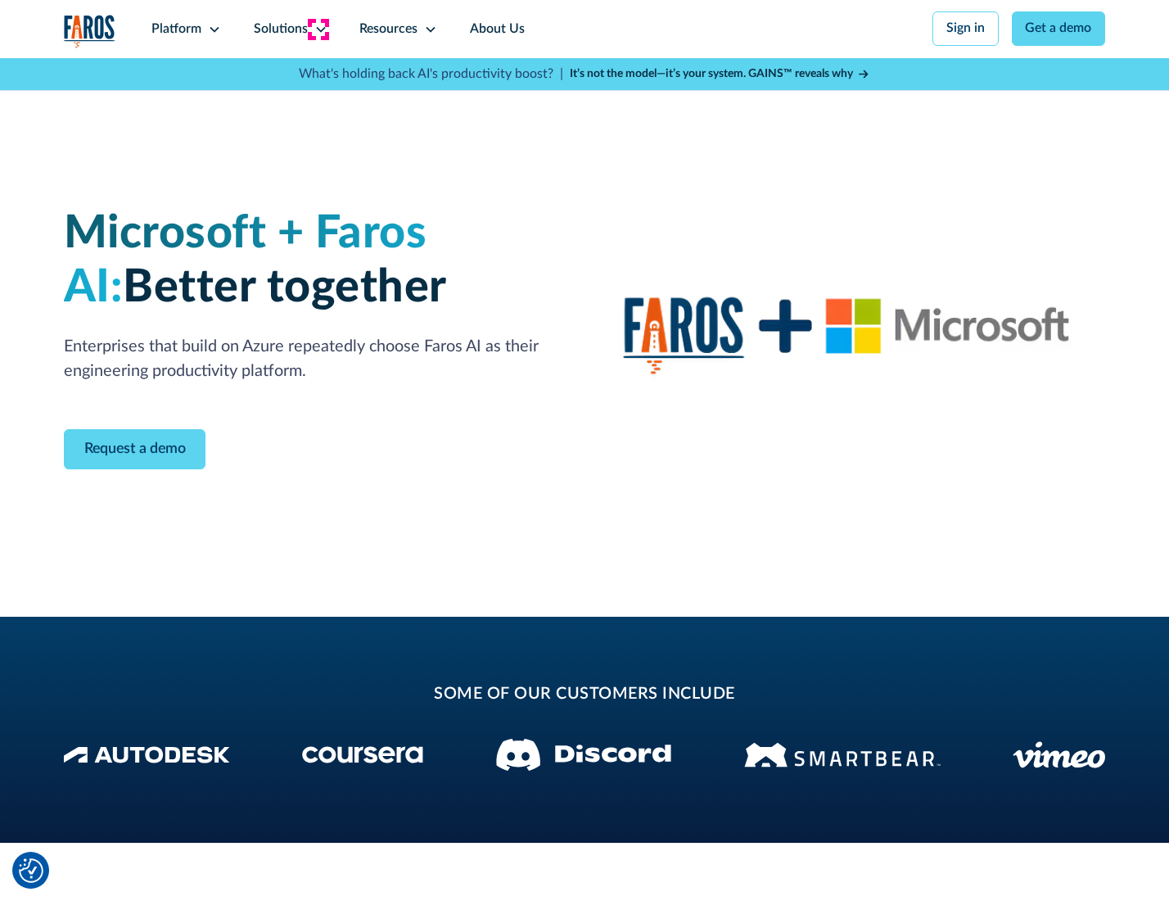
click at [318, 29] on icon at bounding box center [320, 29] width 13 height 13
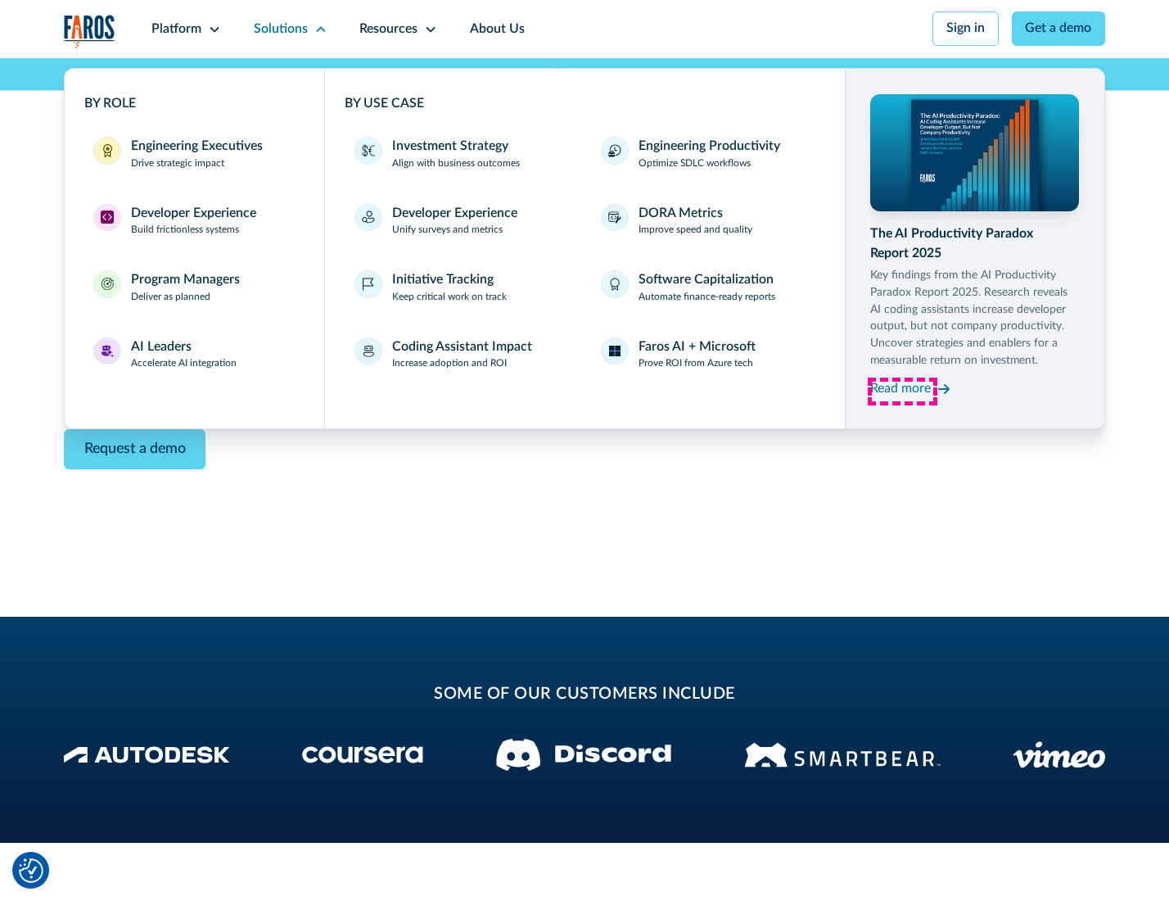
click at [902, 391] on div "Read more" at bounding box center [901, 389] width 61 height 20
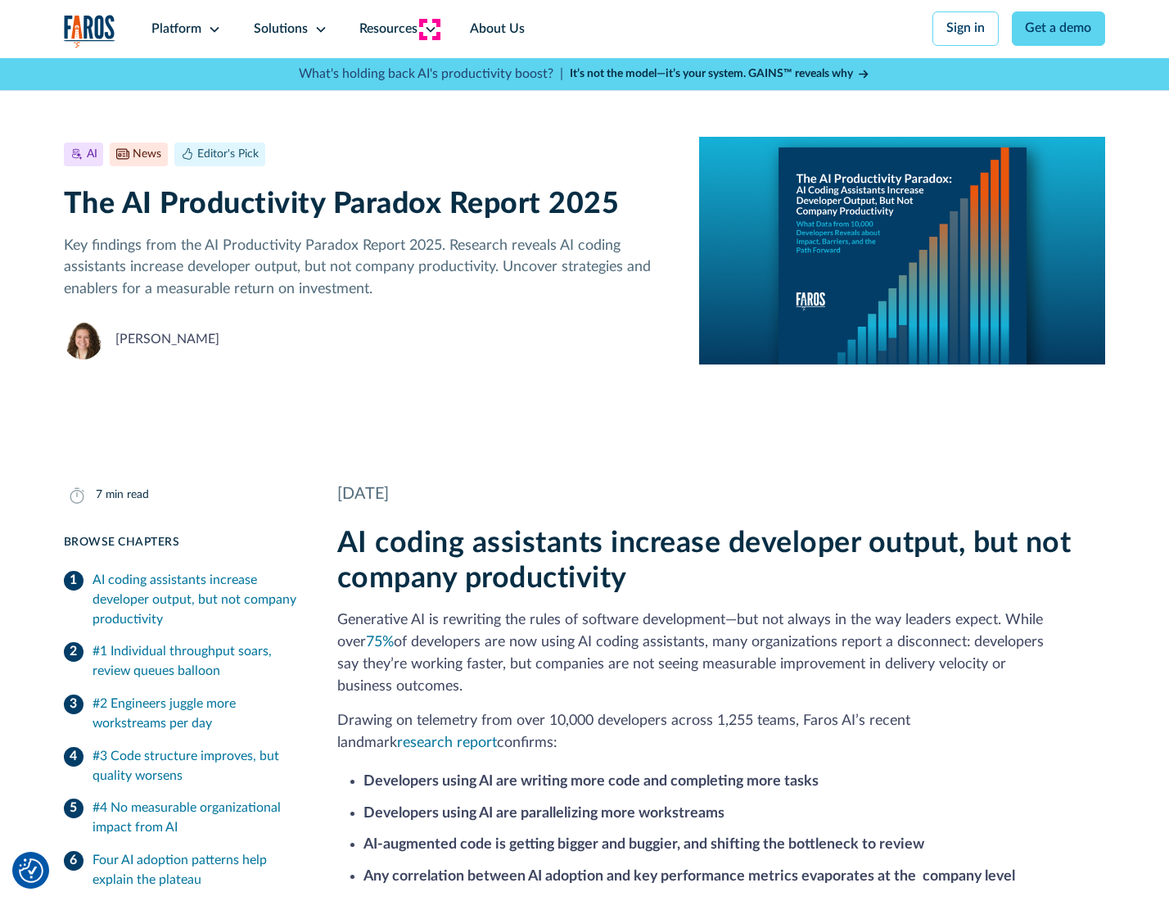
click at [429, 29] on icon at bounding box center [430, 29] width 13 height 13
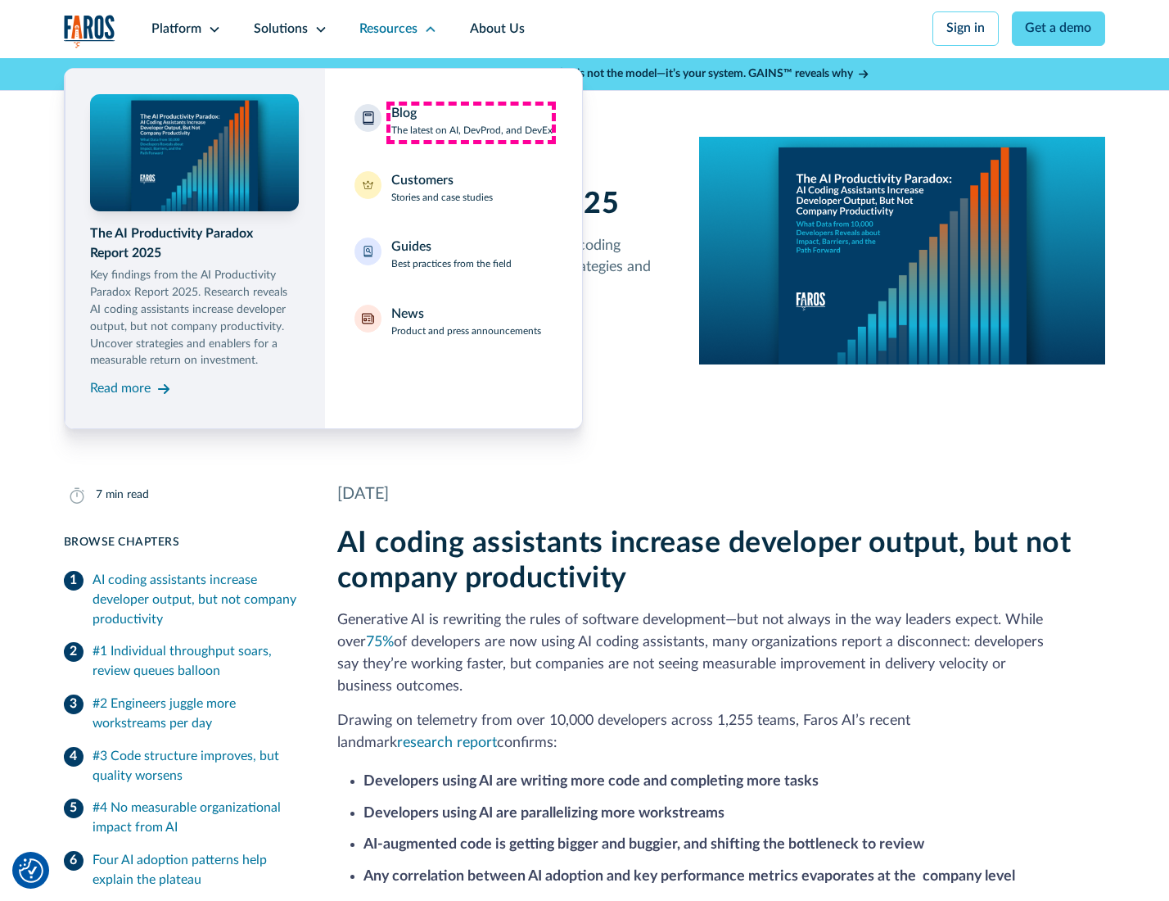
click at [471, 122] on div "Blog The latest on AI, DevProd, and DevEx" at bounding box center [471, 121] width 161 height 34
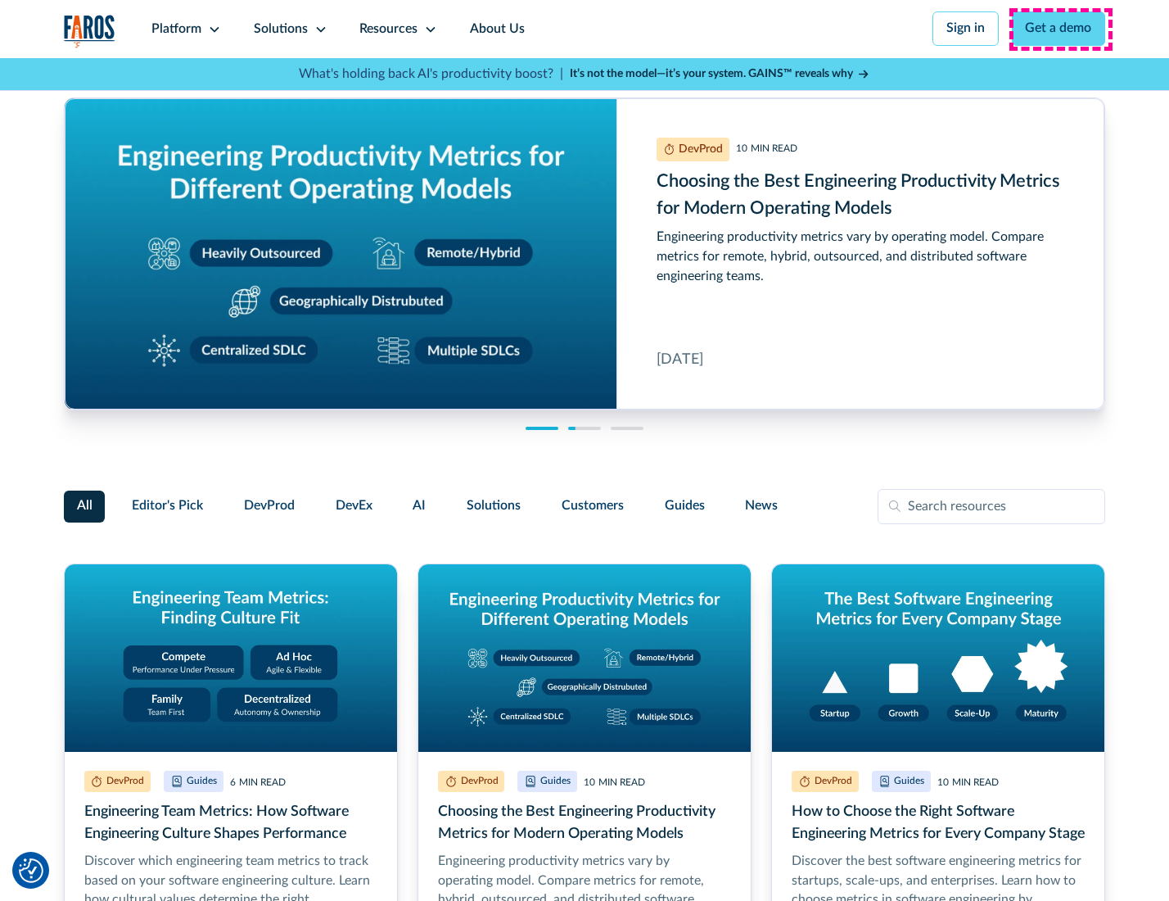
click at [1061, 29] on link "Get a demo" at bounding box center [1059, 28] width 94 height 34
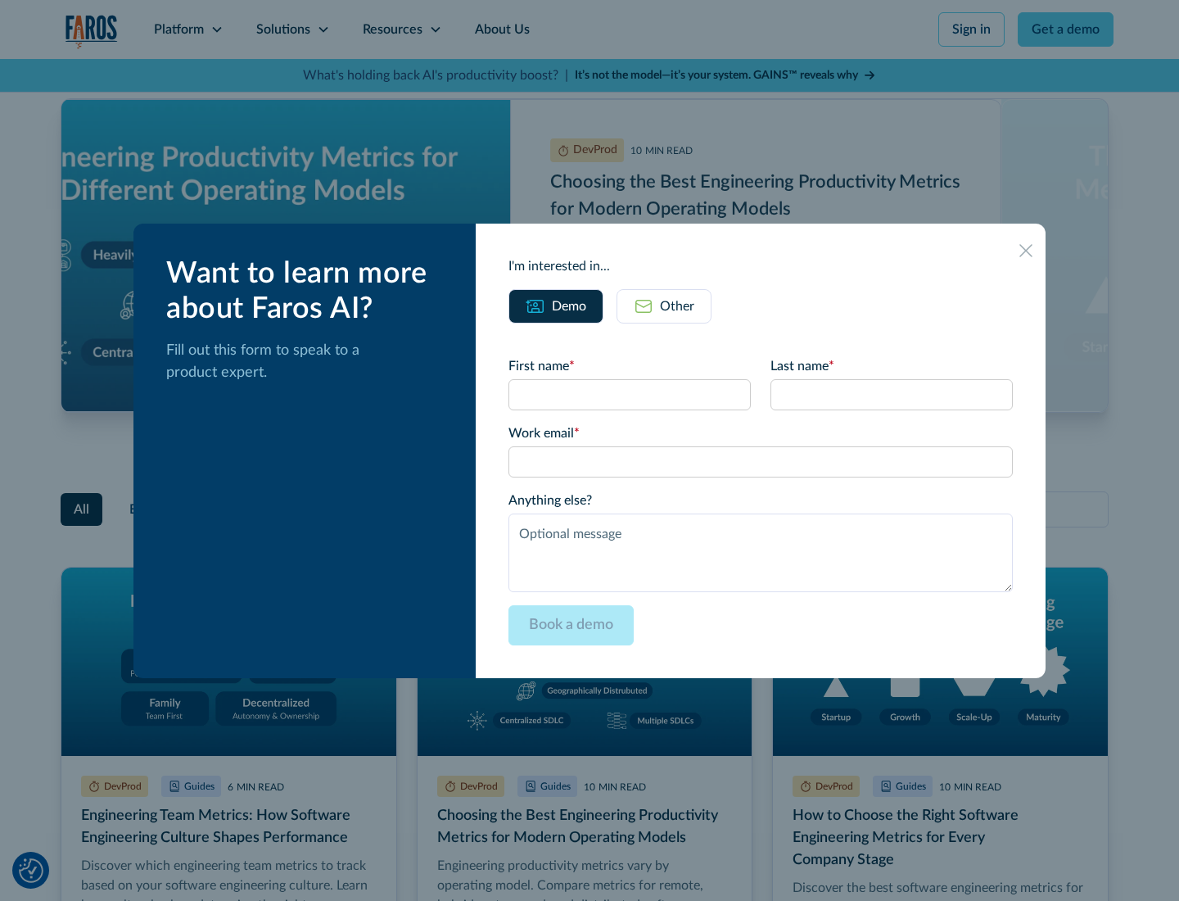
click at [663, 305] on div "Other" at bounding box center [677, 306] width 34 height 20
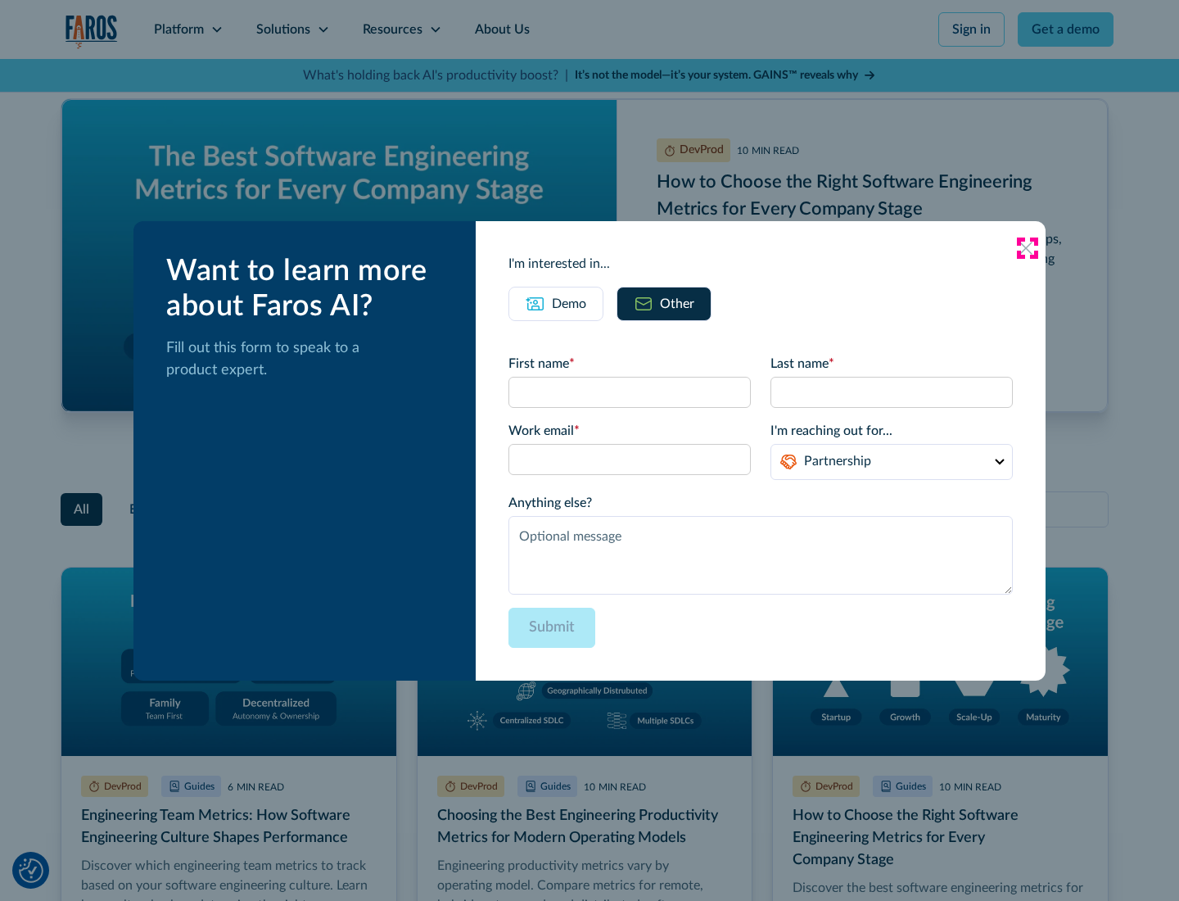
click at [1027, 247] on icon at bounding box center [1026, 248] width 13 height 13
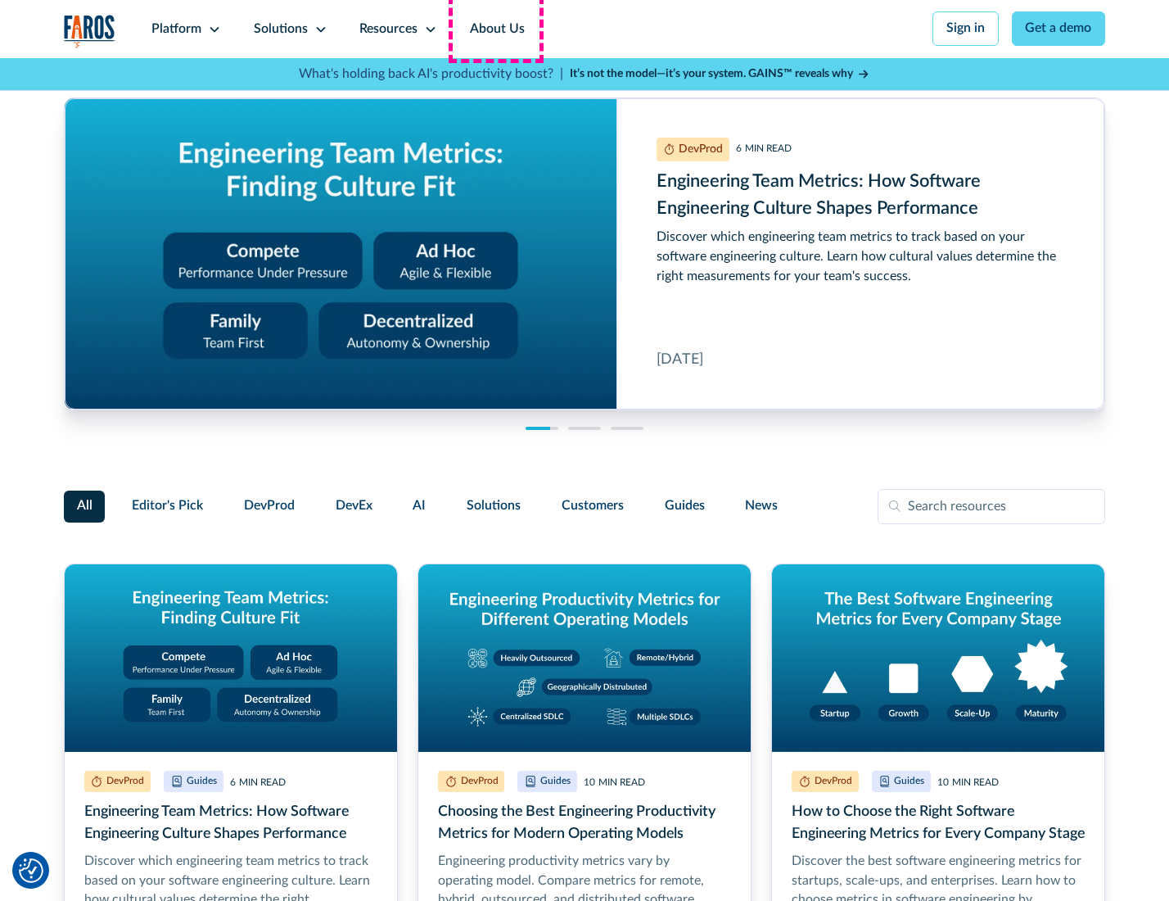
click at [495, 29] on link "About Us" at bounding box center [498, 29] width 88 height 58
